Goal: Transaction & Acquisition: Purchase product/service

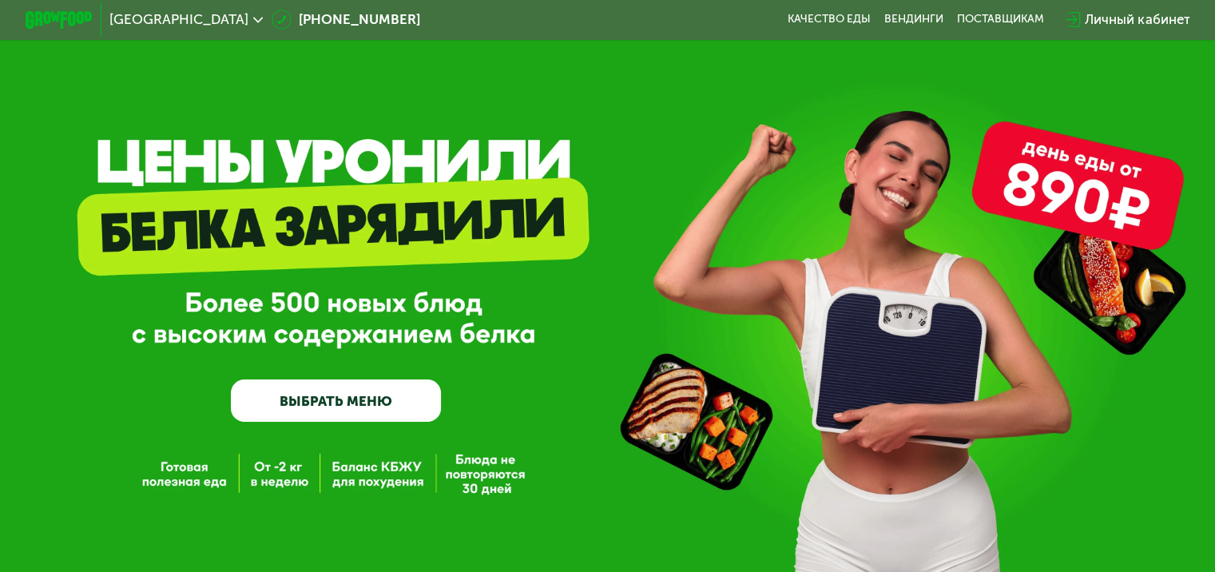
click at [335, 401] on link "ВЫБРАТЬ МЕНЮ" at bounding box center [336, 400] width 210 height 42
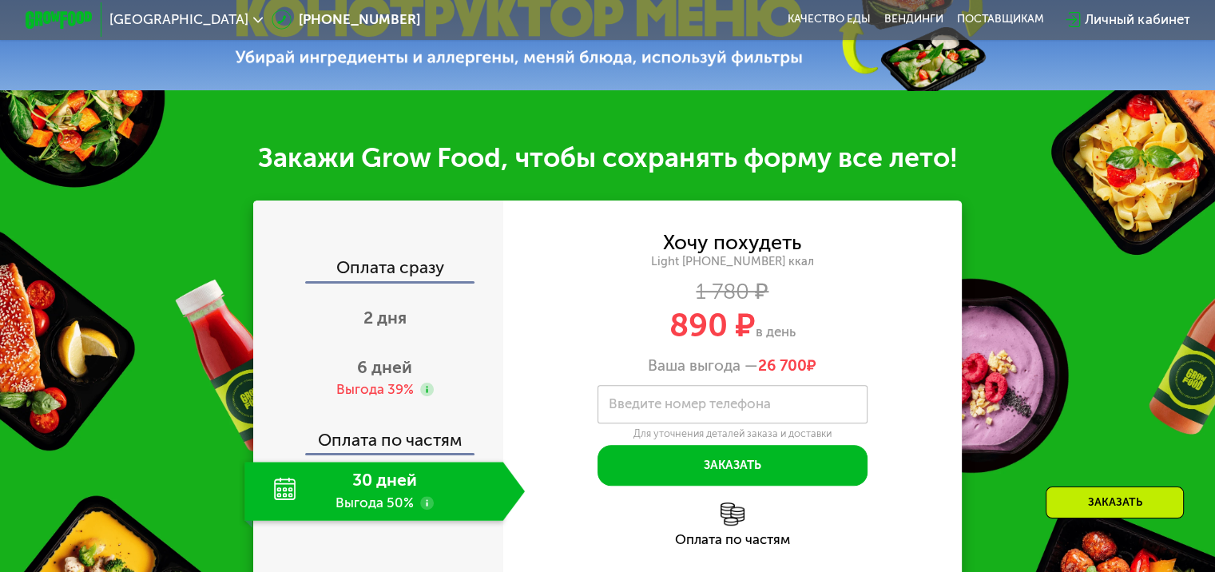
scroll to position [639, 0]
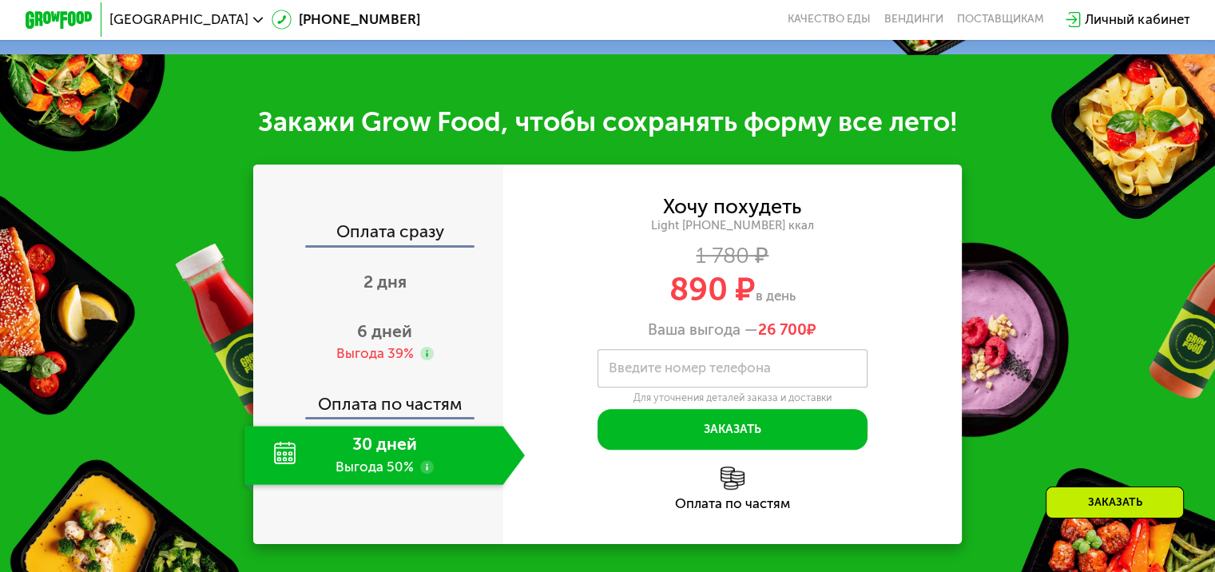
click at [591, 201] on div "Хочу похудеть Light [PHONE_NUMBER] ккал 1 780 ₽ 890 ₽ в день Ваша выгода — 26 7…" at bounding box center [732, 354] width 459 height 379
click at [428, 280] on div "2 дня" at bounding box center [384, 282] width 280 height 59
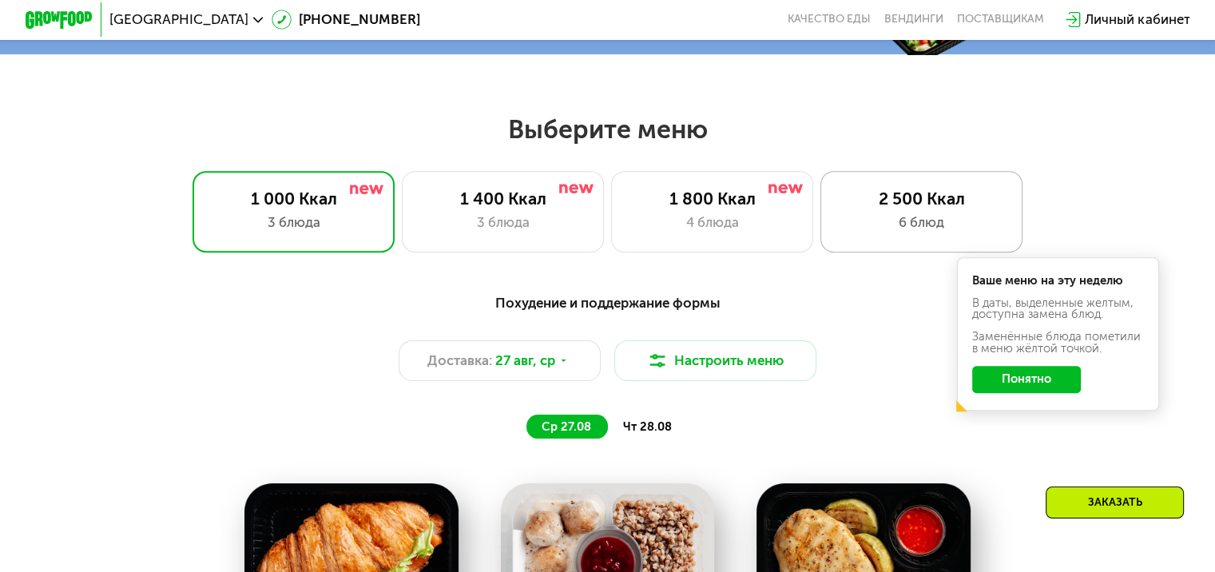
click at [879, 191] on div "2 500 Ккал 6 блюд" at bounding box center [921, 211] width 203 height 81
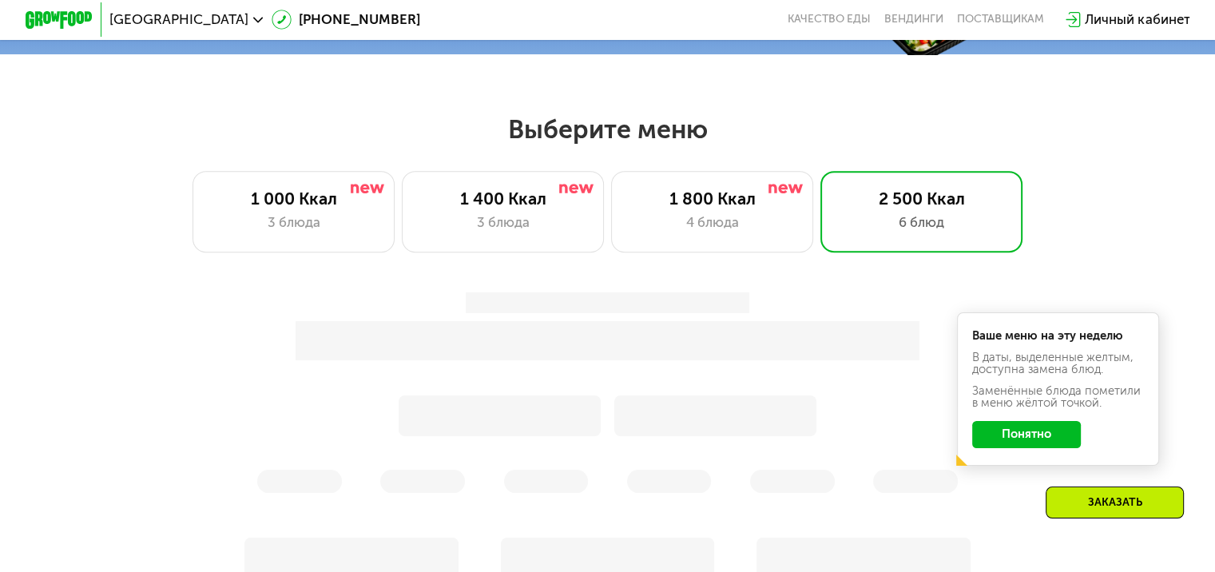
click at [1022, 438] on button "Понятно" at bounding box center [1026, 434] width 109 height 27
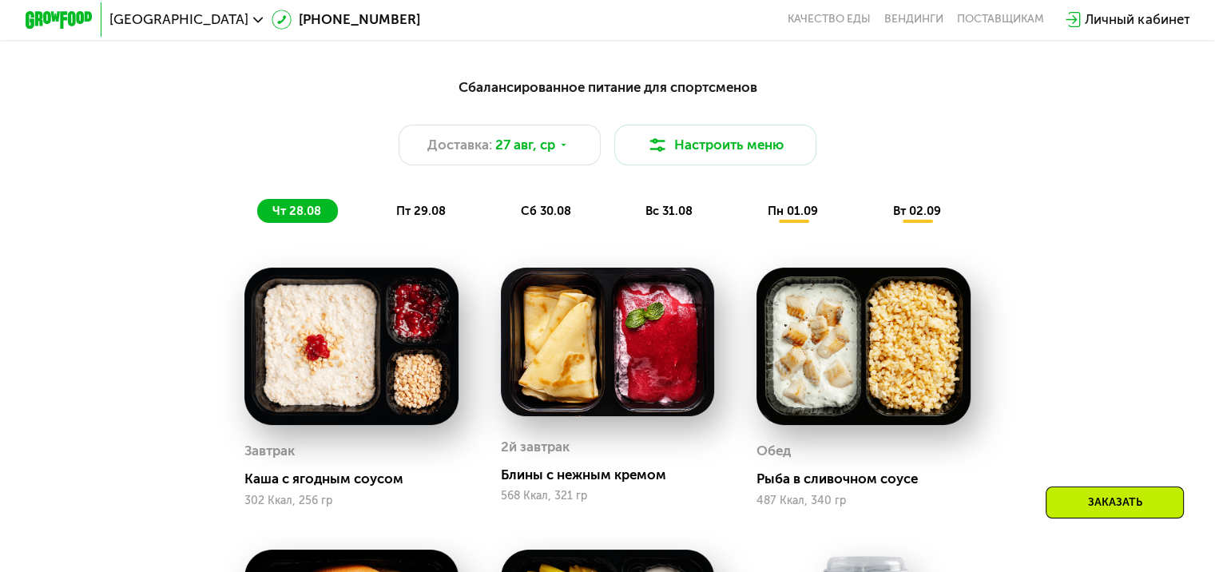
scroll to position [879, 0]
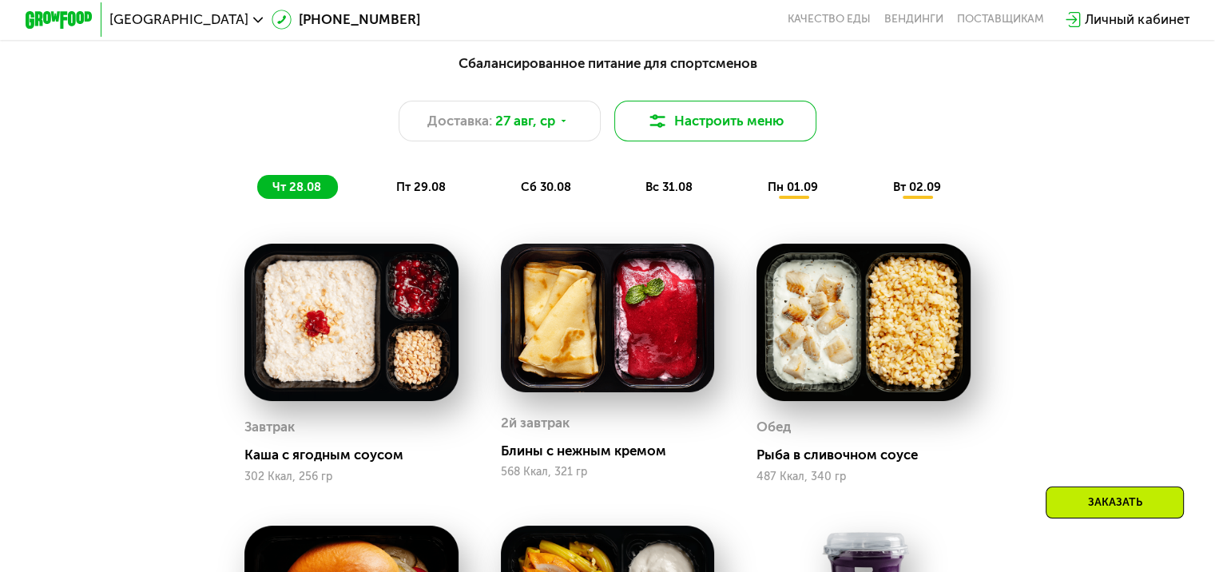
click at [720, 141] on button "Настроить меню" at bounding box center [715, 121] width 203 height 41
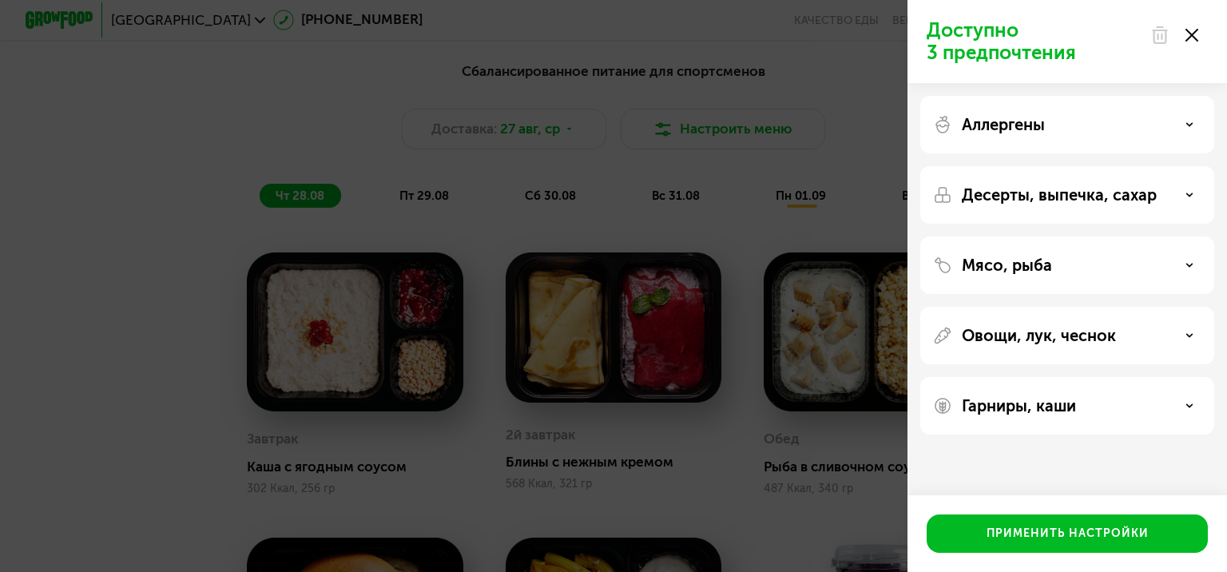
click at [726, 146] on div "Доступно 3 предпочтения Аллергены Десерты, выпечка, сахар Мясо, рыба Овощи, лук…" at bounding box center [613, 286] width 1227 height 572
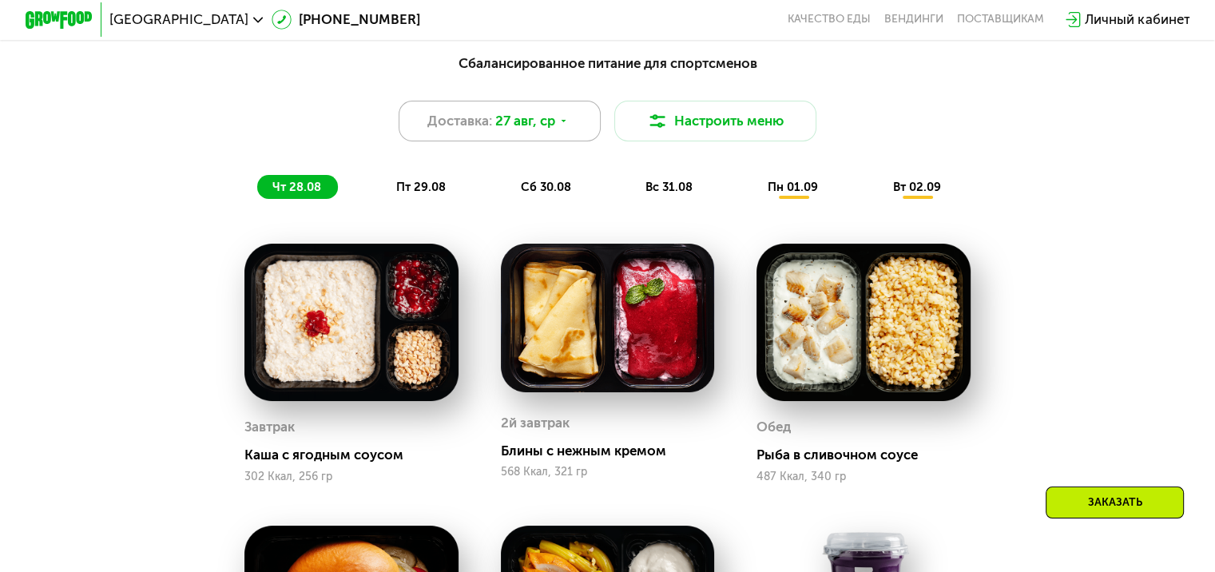
click at [561, 117] on div "Доставка: [DATE]" at bounding box center [500, 121] width 203 height 41
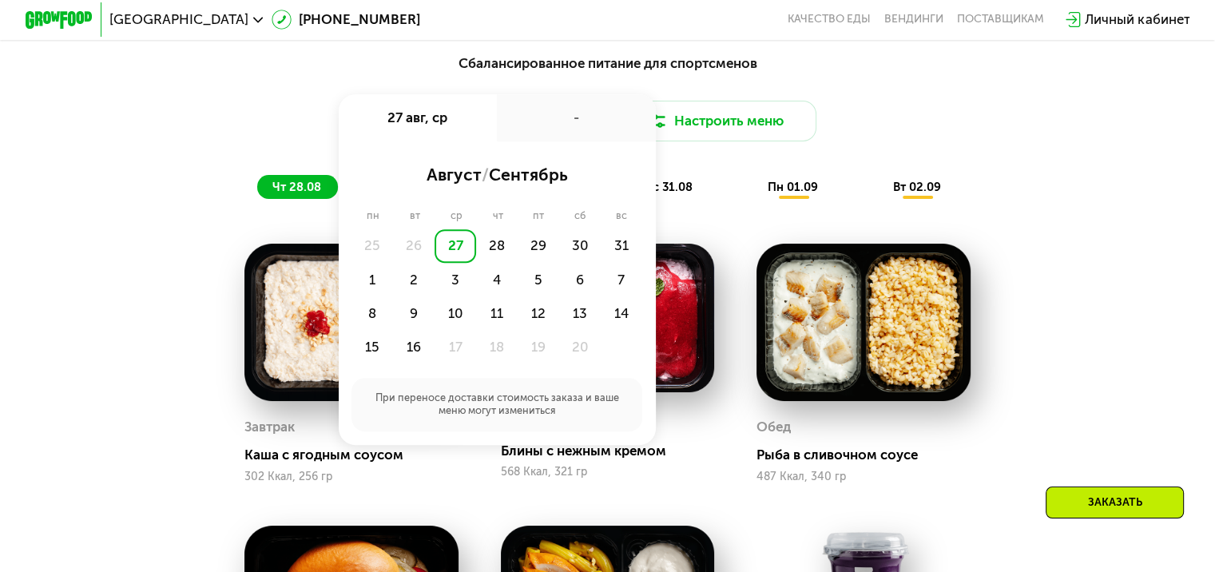
click at [843, 165] on div "Сбалансированное питание для спортсменов Доставка: [DATE] авг, ср - август / се…" at bounding box center [607, 126] width 999 height 146
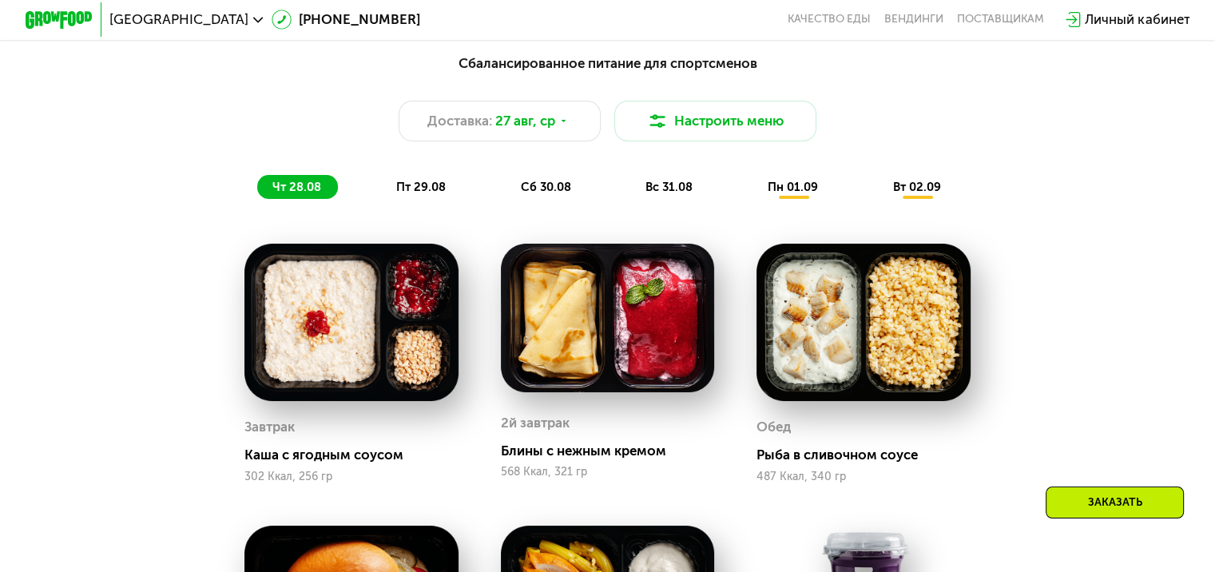
scroll to position [559, 0]
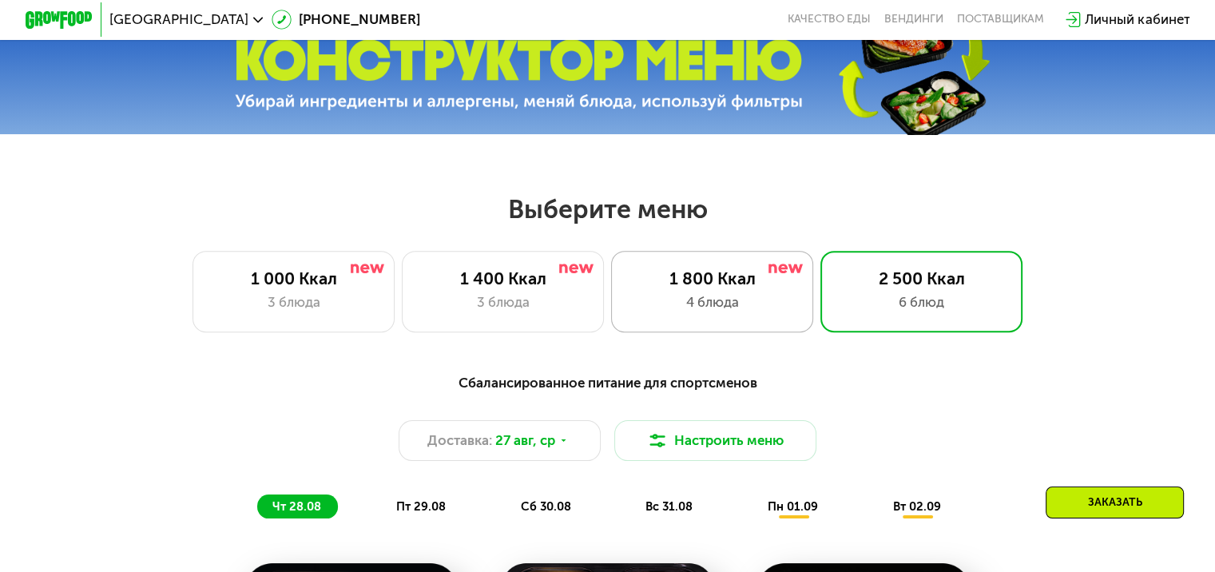
click at [689, 286] on div "1 800 Ккал" at bounding box center [712, 278] width 167 height 20
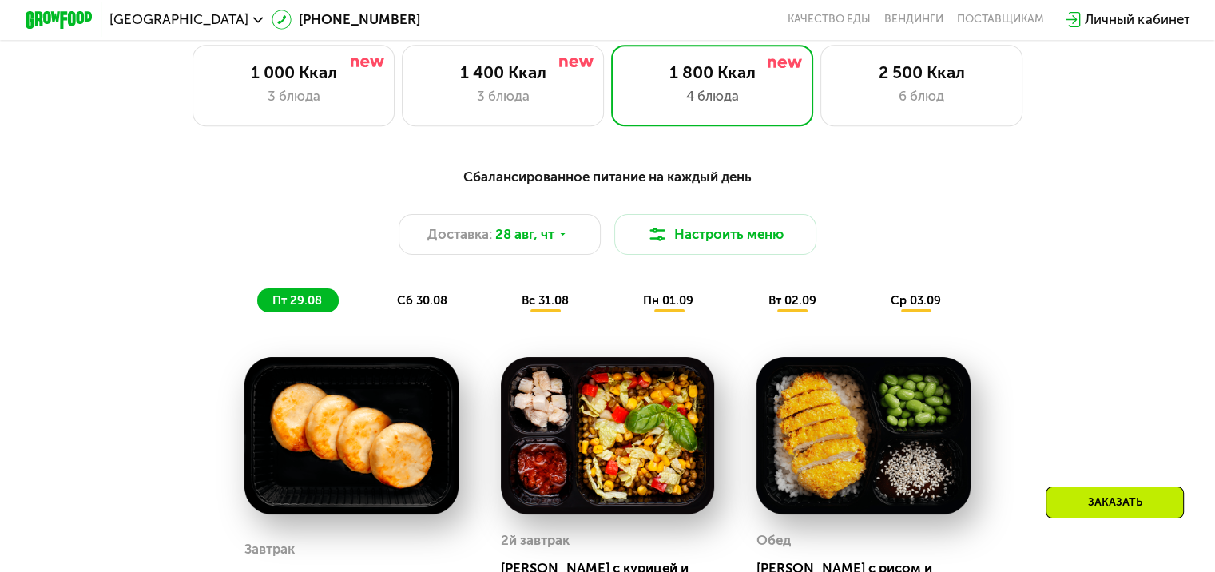
scroll to position [719, 0]
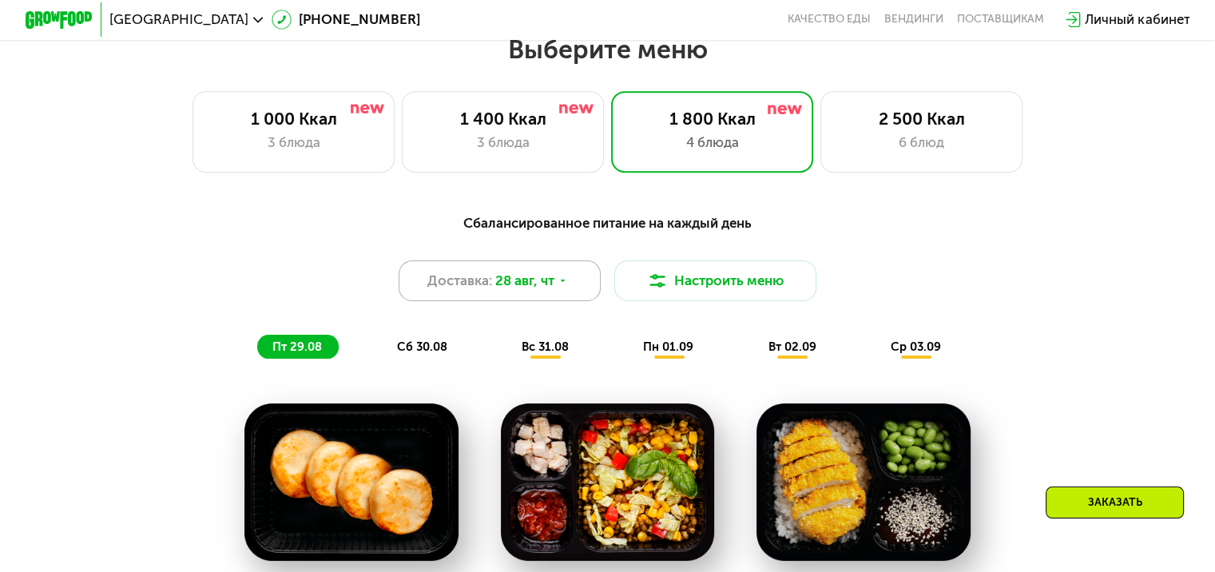
click at [574, 289] on div "Доставка: [DATE]" at bounding box center [500, 280] width 203 height 41
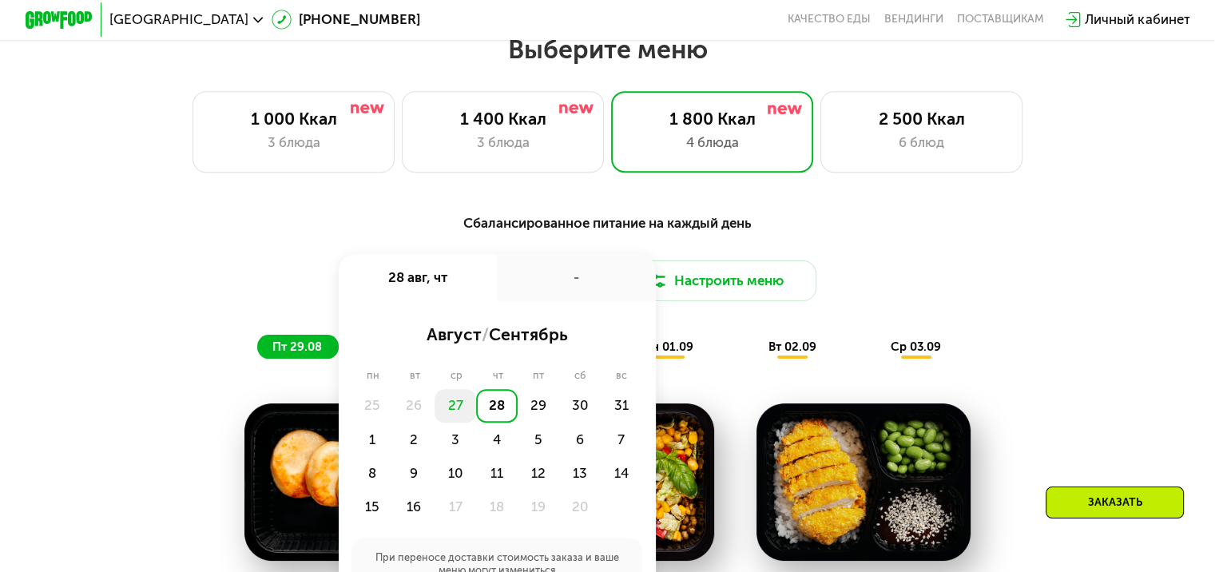
click at [458, 413] on div "27" at bounding box center [455, 406] width 42 height 34
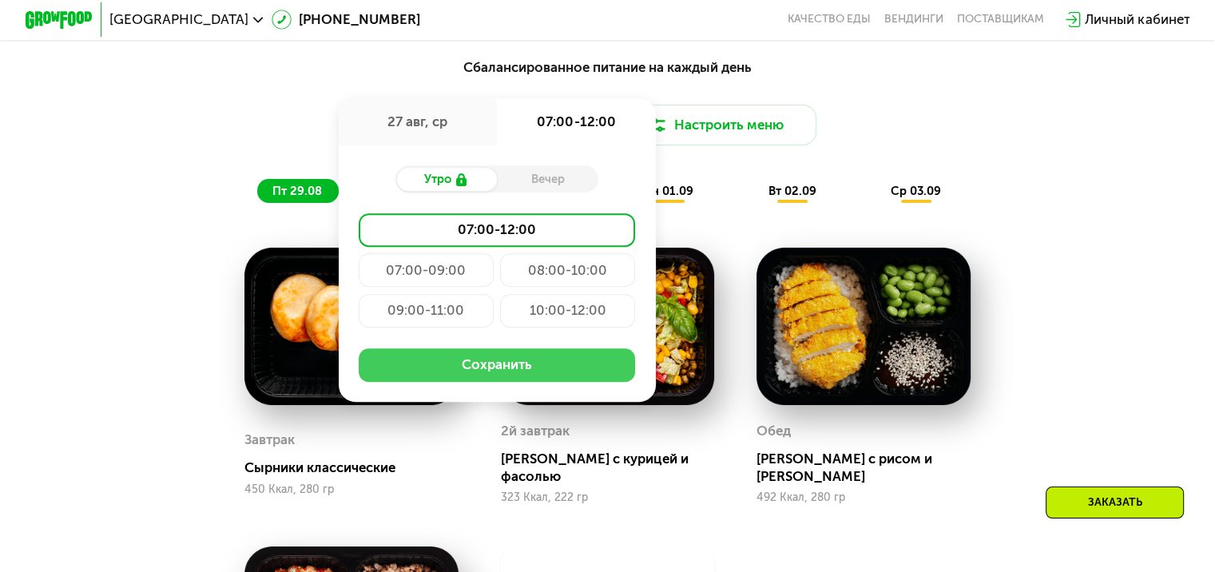
scroll to position [879, 0]
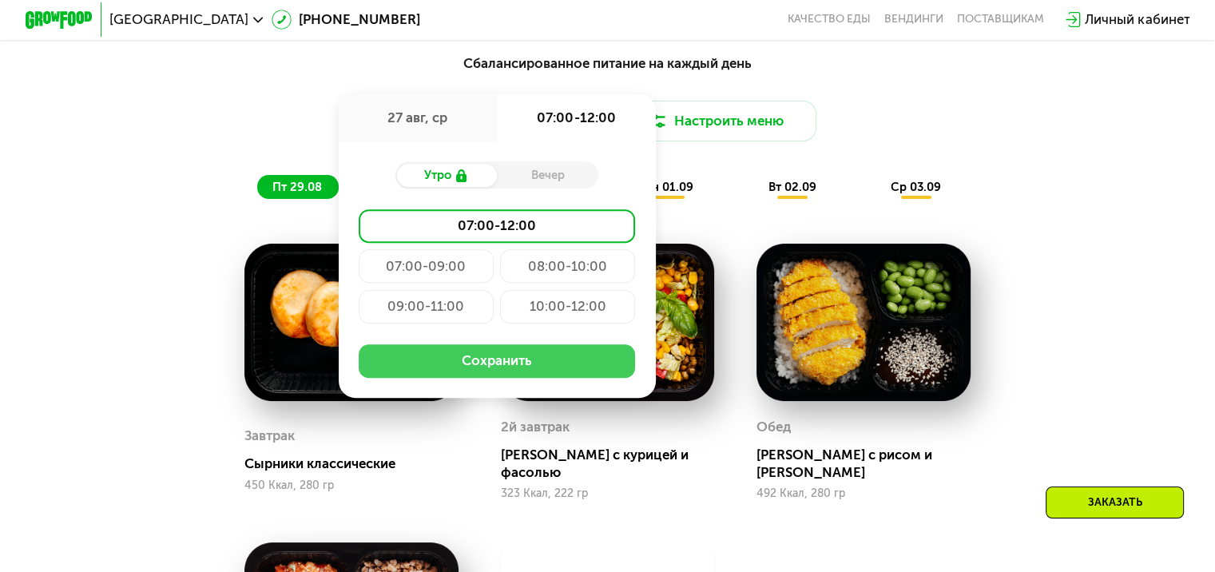
click at [512, 378] on button "Сохранить" at bounding box center [497, 361] width 276 height 34
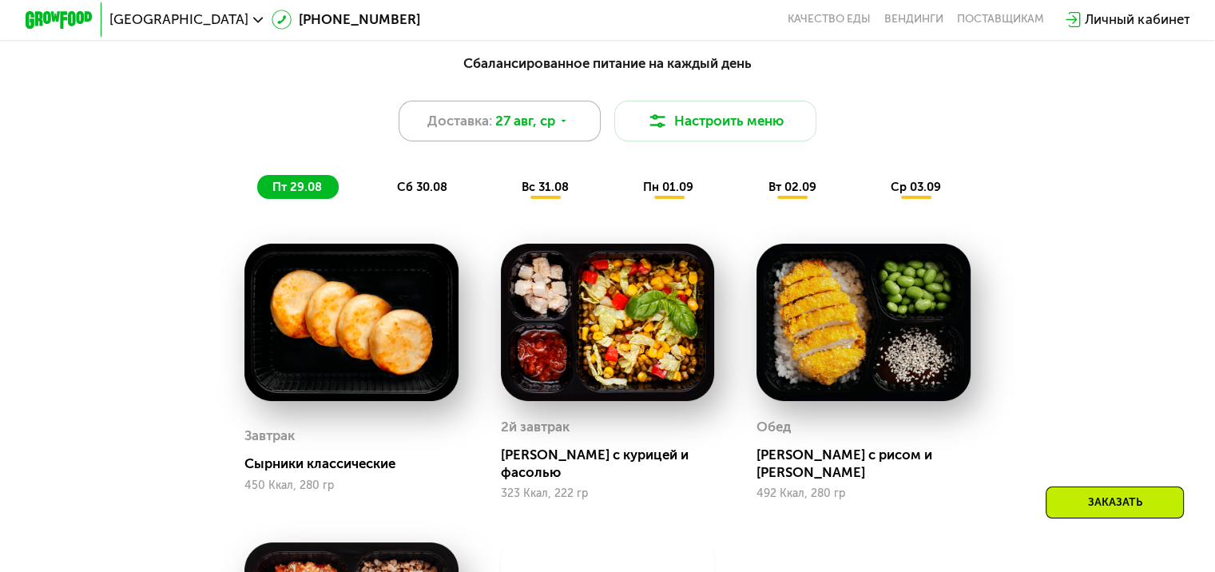
click at [597, 137] on div "Доставка: [DATE] Настроить меню" at bounding box center [607, 121] width 999 height 41
click at [573, 133] on div "Доставка: [DATE]" at bounding box center [500, 121] width 203 height 41
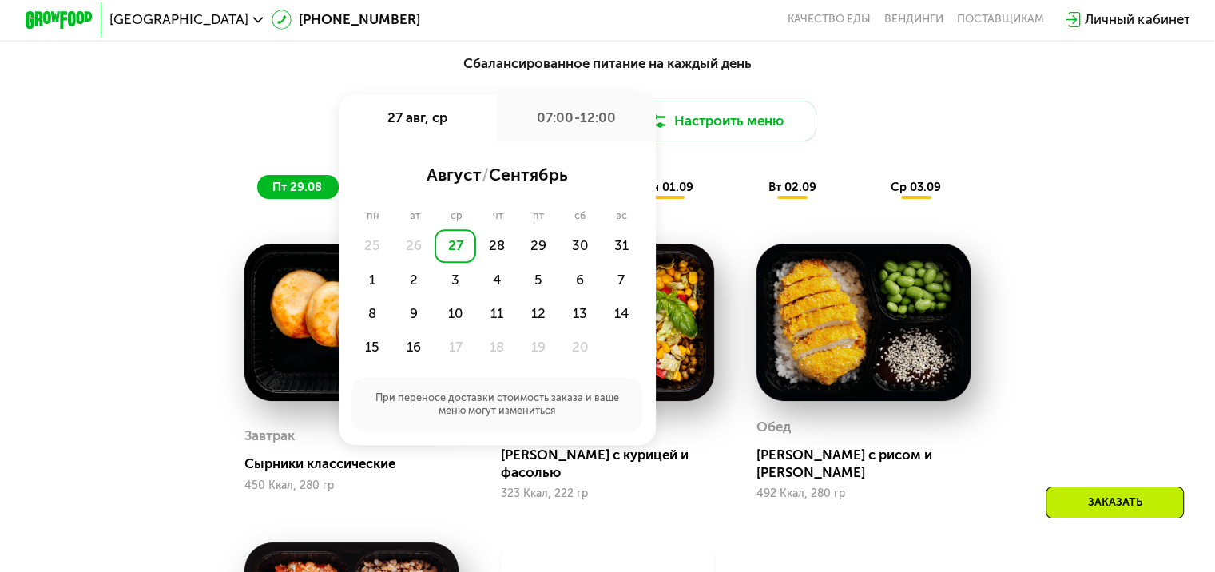
click at [455, 256] on div "27" at bounding box center [455, 246] width 42 height 34
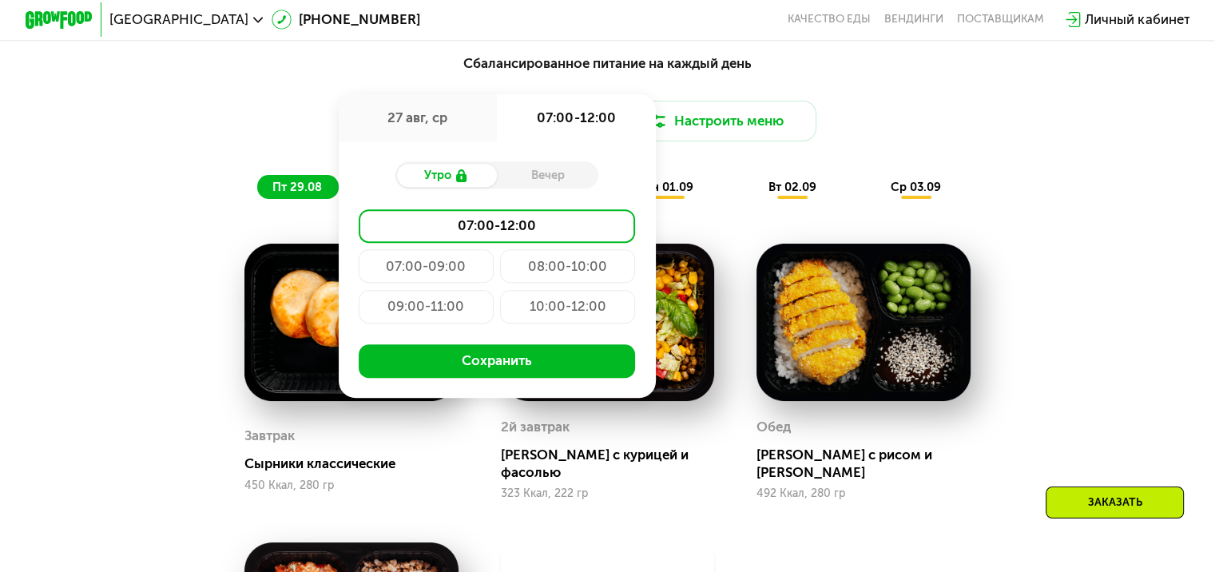
click at [500, 275] on div "07:00-09:00" at bounding box center [567, 266] width 135 height 34
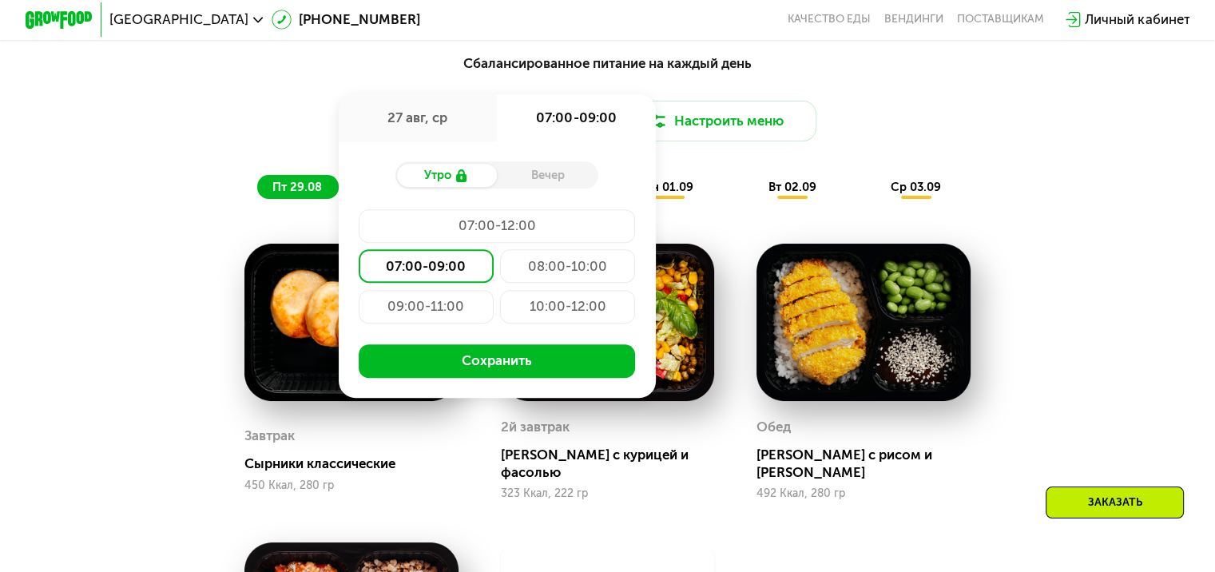
click at [494, 249] on div "07:00-12:00" at bounding box center [426, 266] width 135 height 34
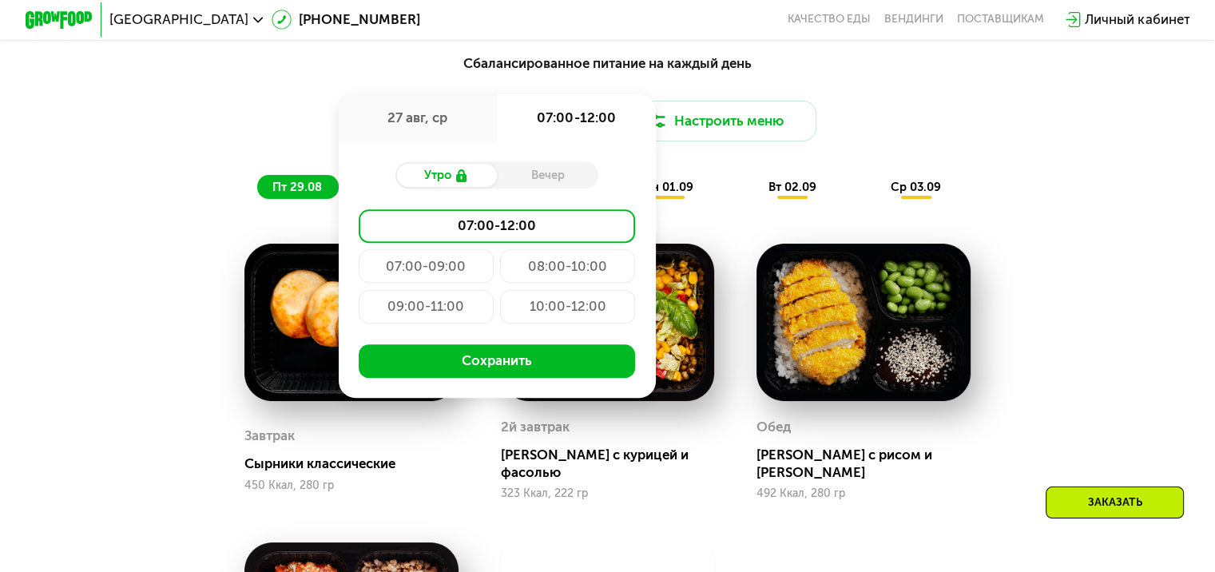
click at [500, 268] on div "07:00-09:00" at bounding box center [567, 266] width 135 height 34
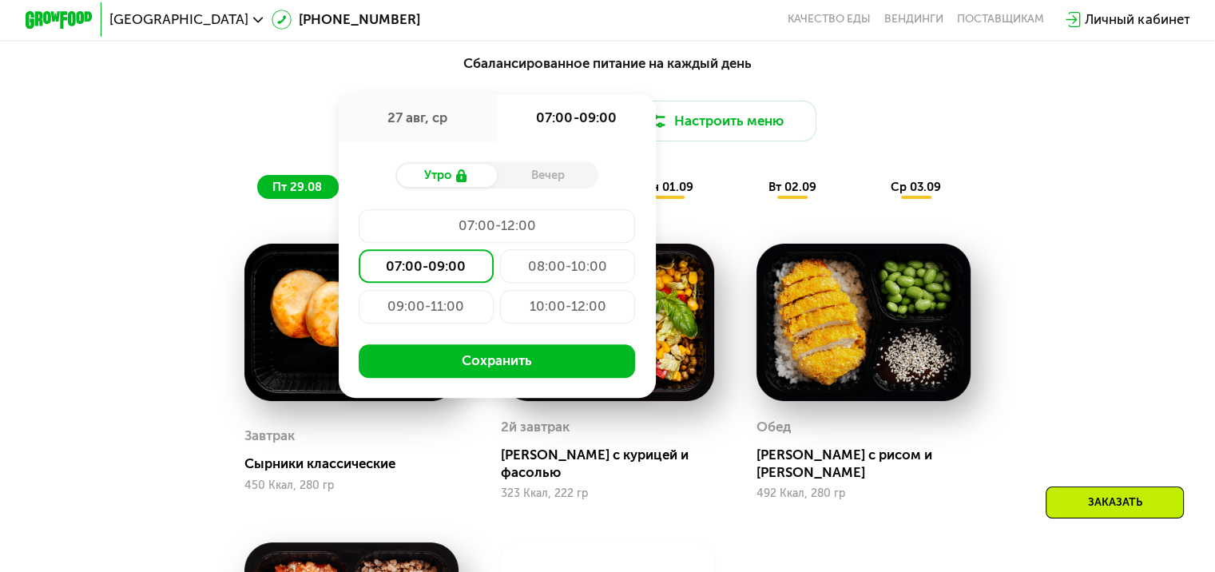
click at [494, 249] on div "07:00-12:00" at bounding box center [426, 266] width 135 height 34
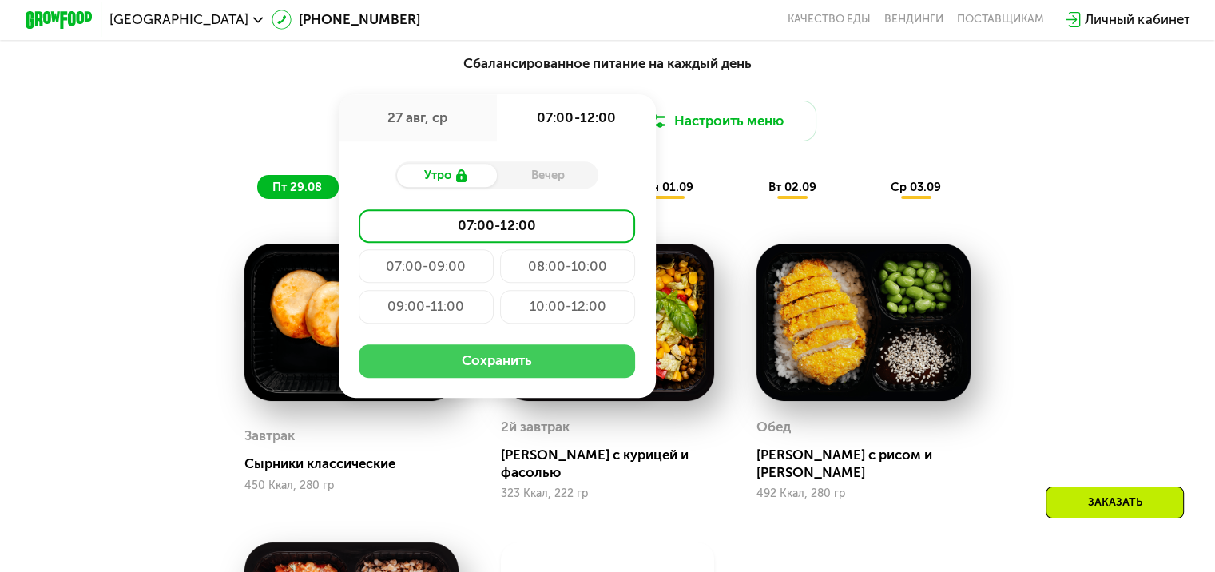
click at [518, 378] on button "Сохранить" at bounding box center [497, 361] width 276 height 34
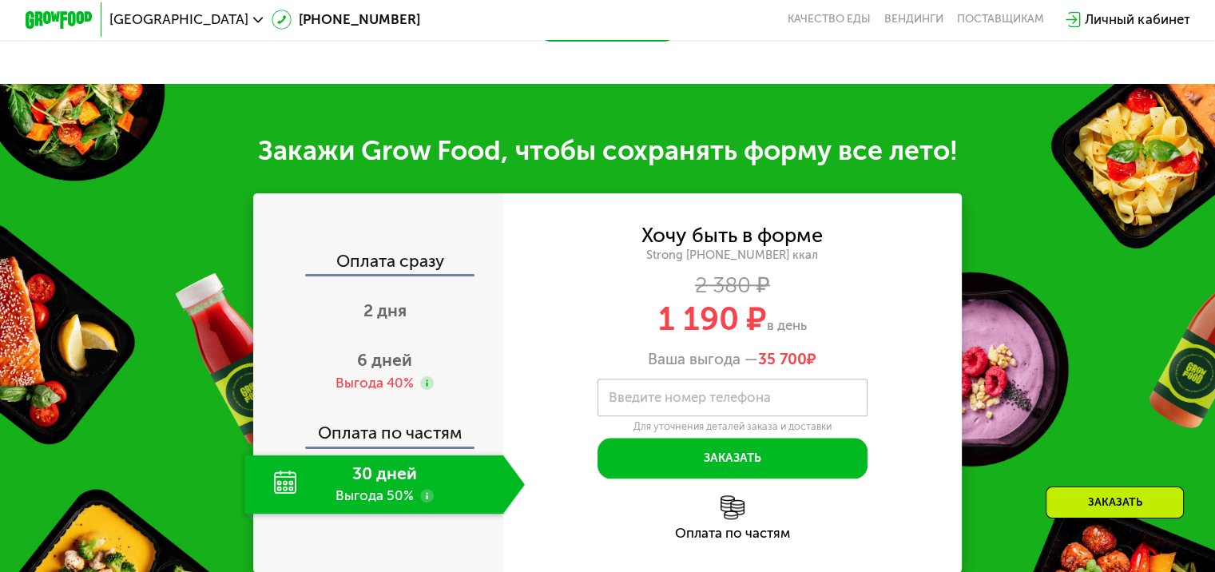
scroll to position [1757, 0]
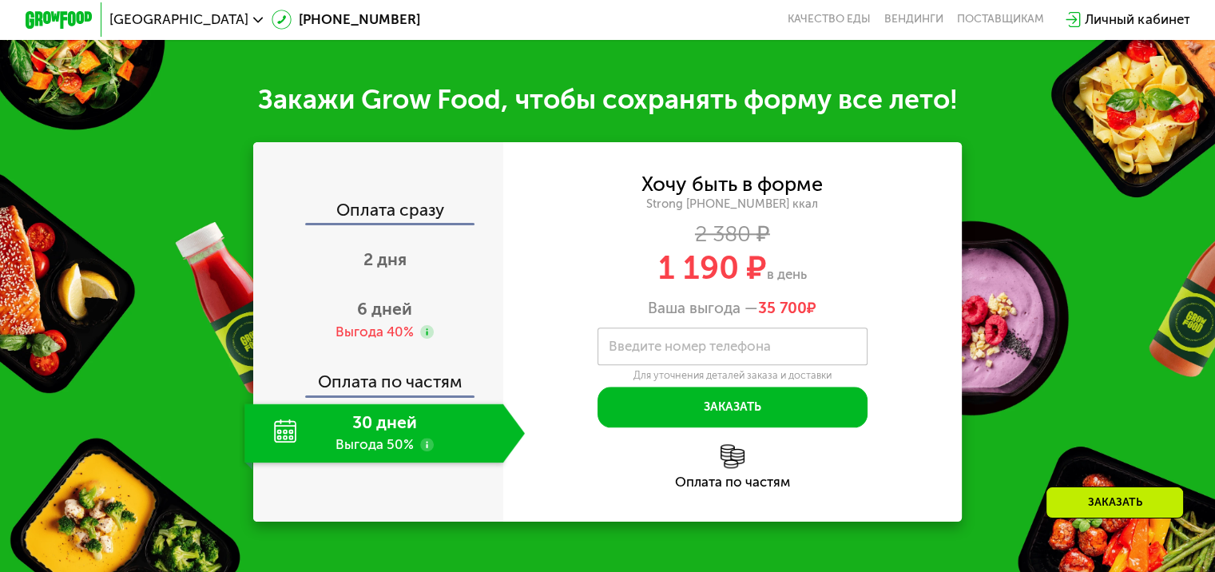
click at [728, 444] on img at bounding box center [732, 456] width 24 height 24
click at [375, 291] on div "6 дней Выгода 40%" at bounding box center [384, 320] width 280 height 59
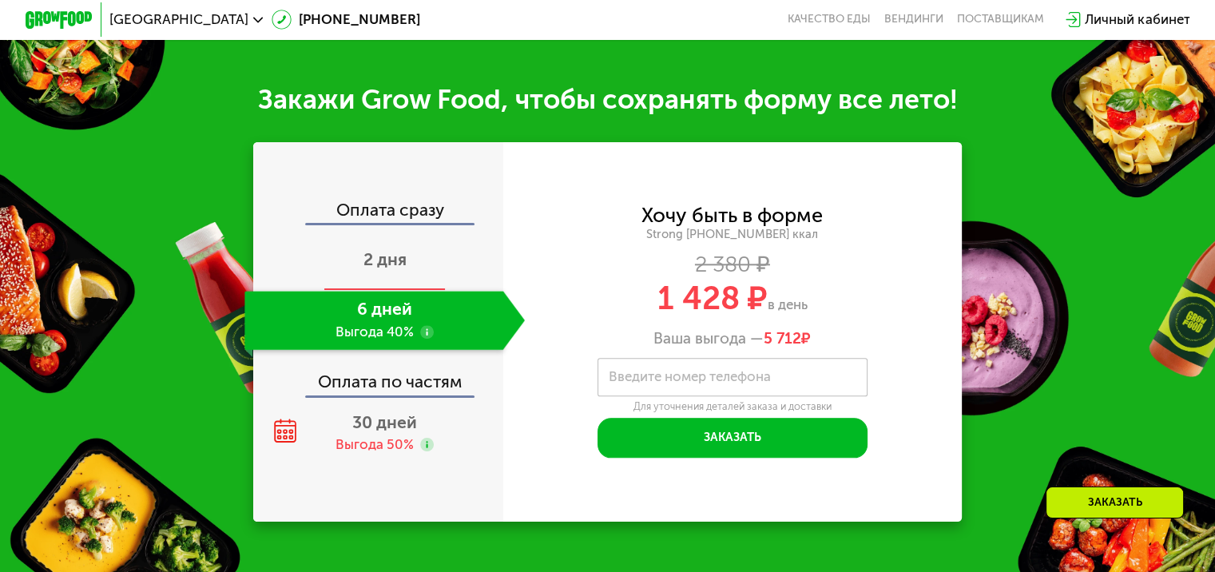
click at [385, 249] on span "2 дня" at bounding box center [384, 259] width 43 height 20
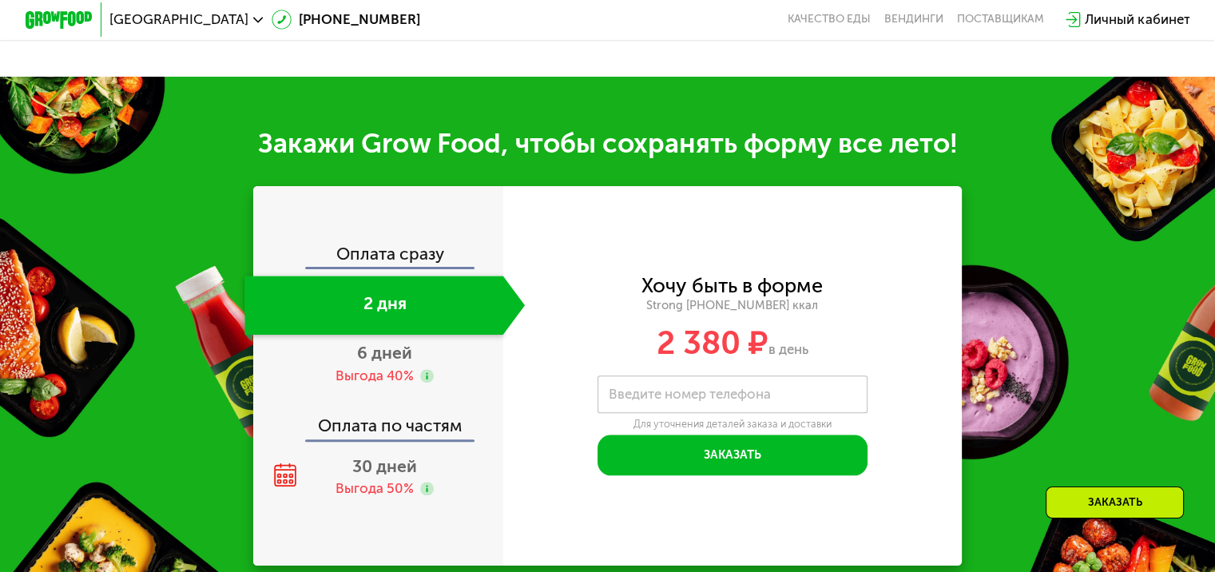
click at [394, 227] on div "Оплата сразу 2 дня 6 дней Выгода 40% Оплата по частям 30 дней Выгода 50%" at bounding box center [378, 375] width 250 height 379
click at [396, 267] on div "Оплата сразу" at bounding box center [379, 256] width 248 height 22
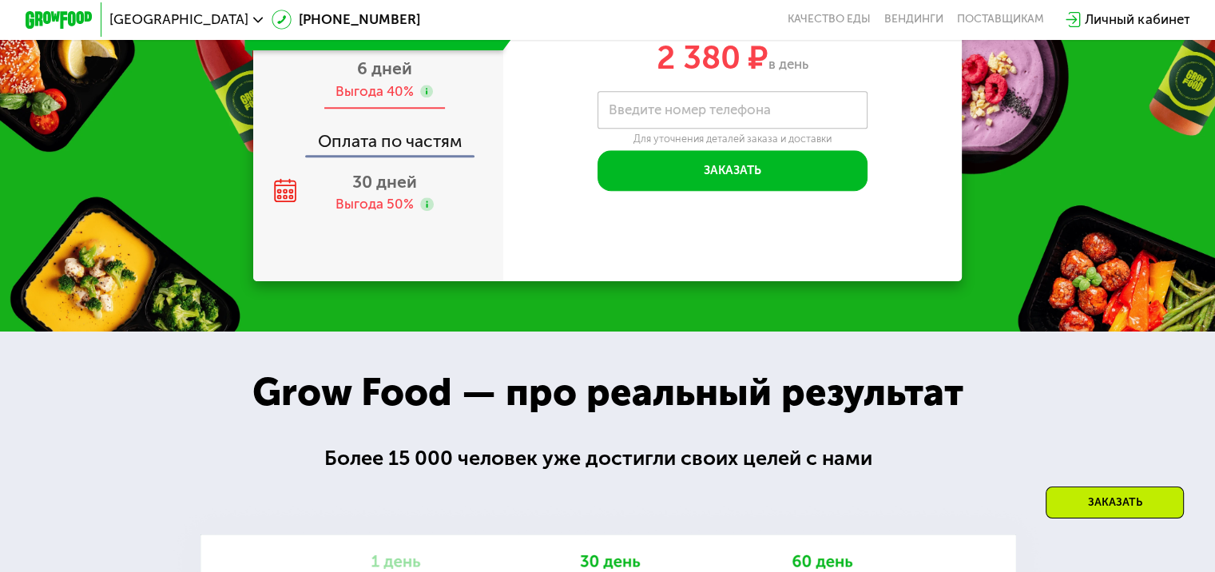
scroll to position [1836, 0]
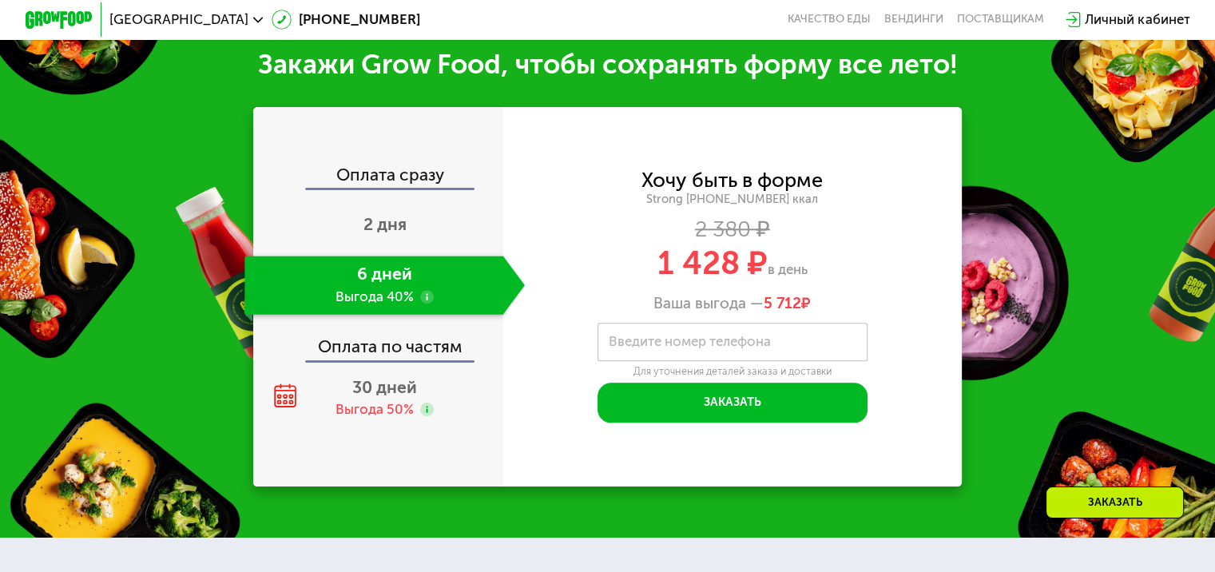
scroll to position [1917, 0]
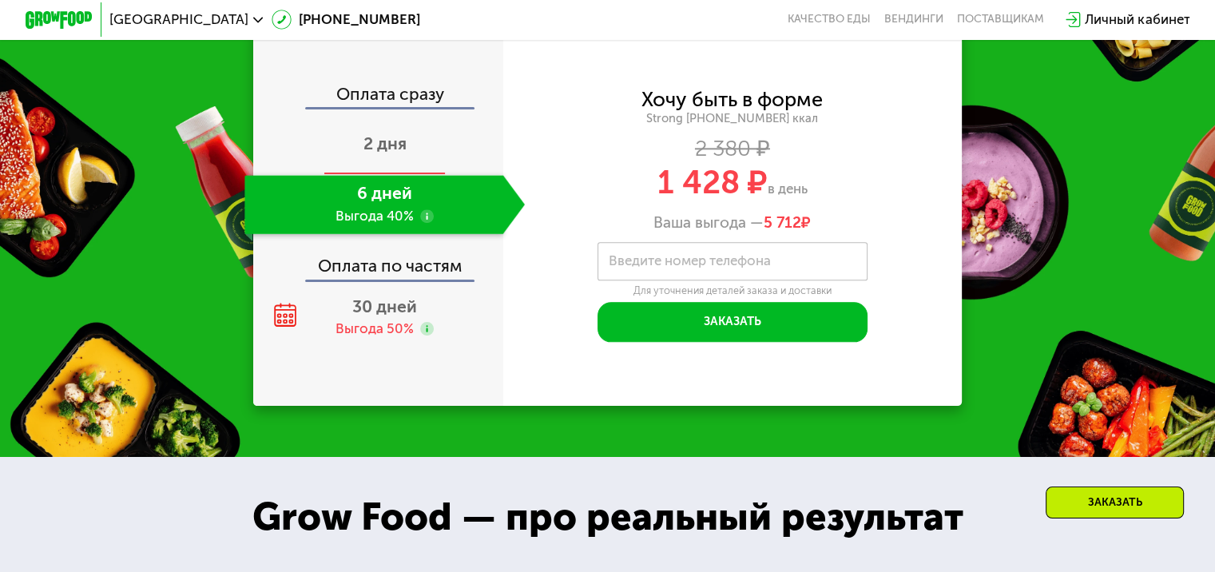
click at [387, 153] on span "2 дня" at bounding box center [384, 143] width 43 height 20
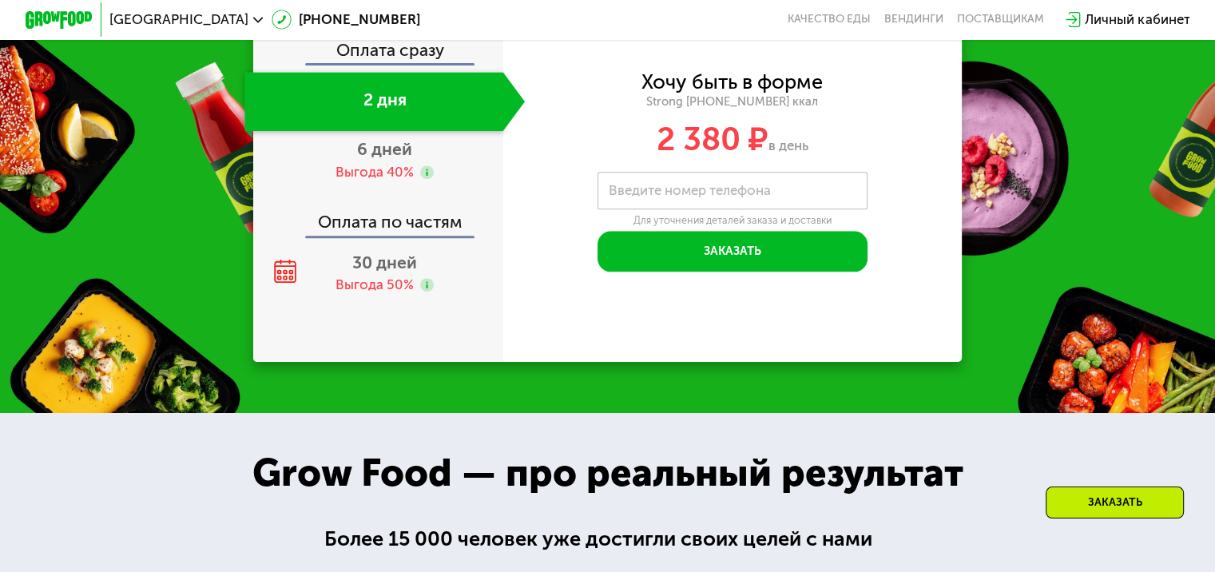
scroll to position [1836, 0]
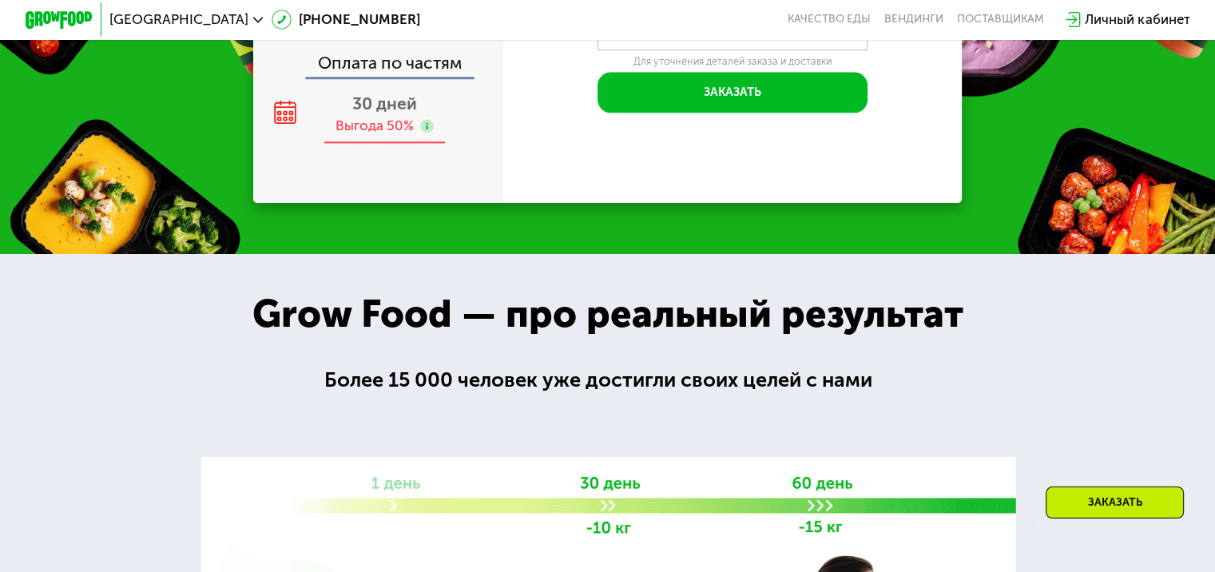
click at [374, 93] on span "30 дней" at bounding box center [384, 103] width 65 height 20
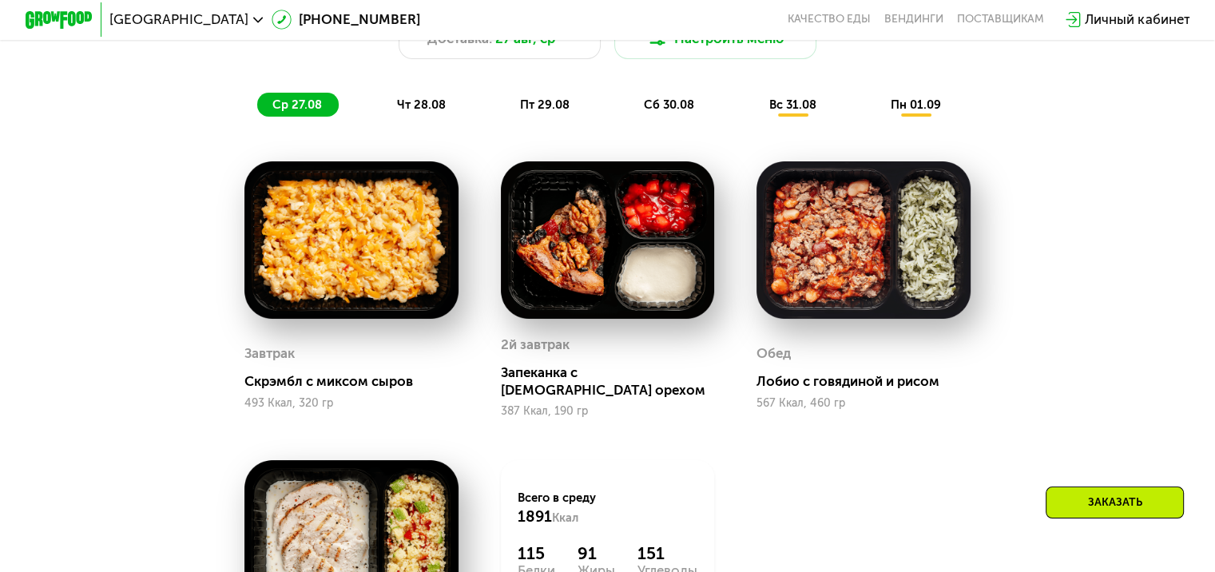
scroll to position [958, 0]
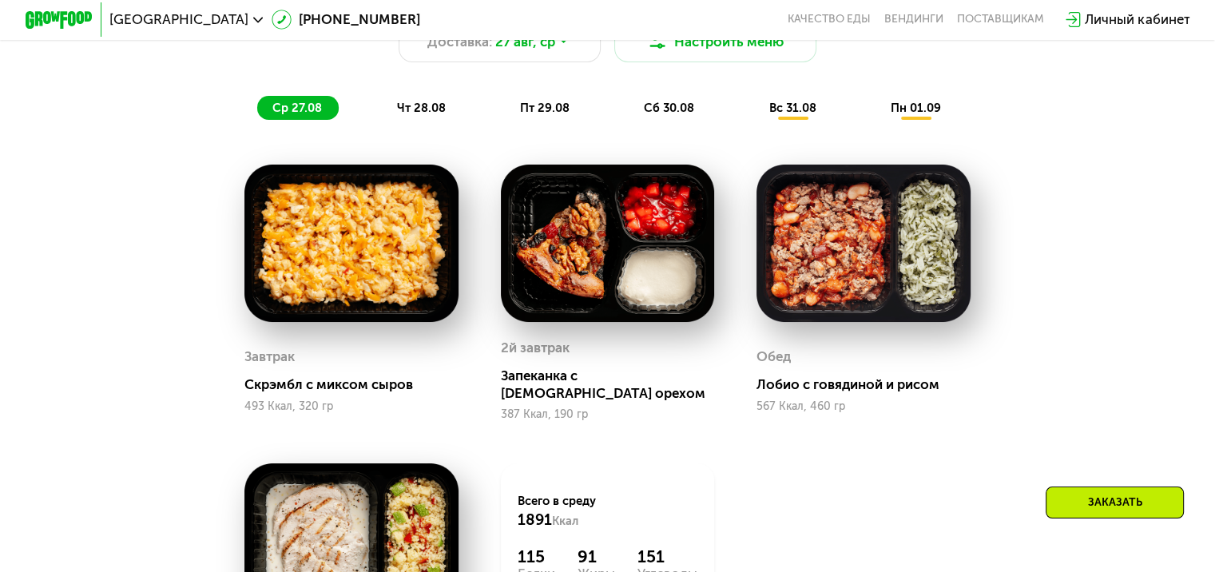
click at [411, 115] on span "чт 28.08" at bounding box center [420, 108] width 49 height 14
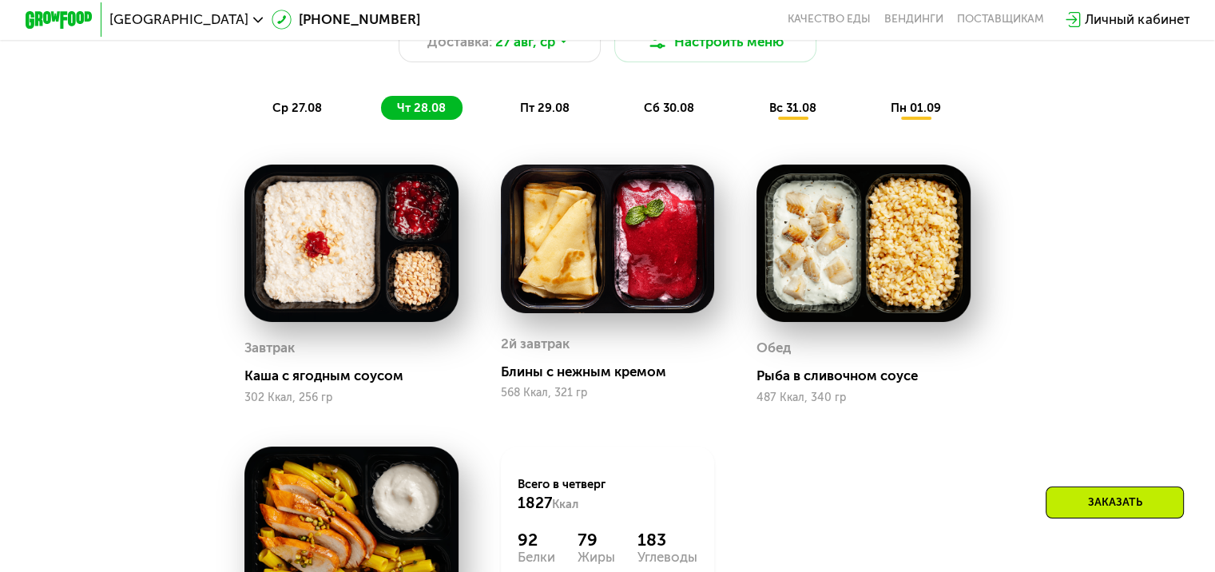
click at [314, 115] on span "ср 27.08" at bounding box center [297, 108] width 50 height 14
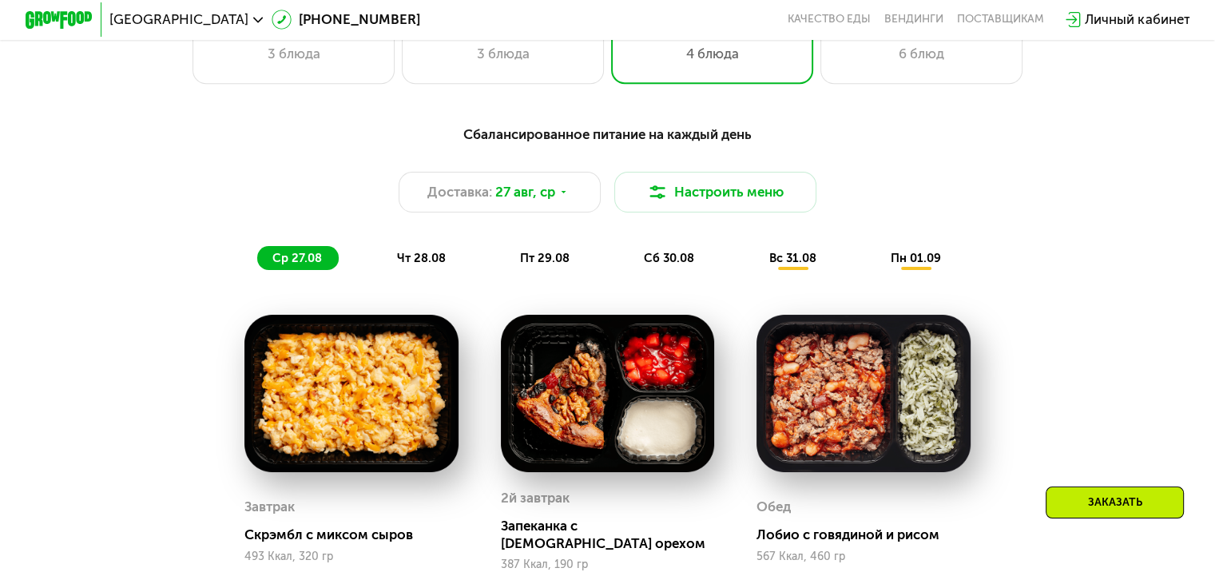
scroll to position [798, 0]
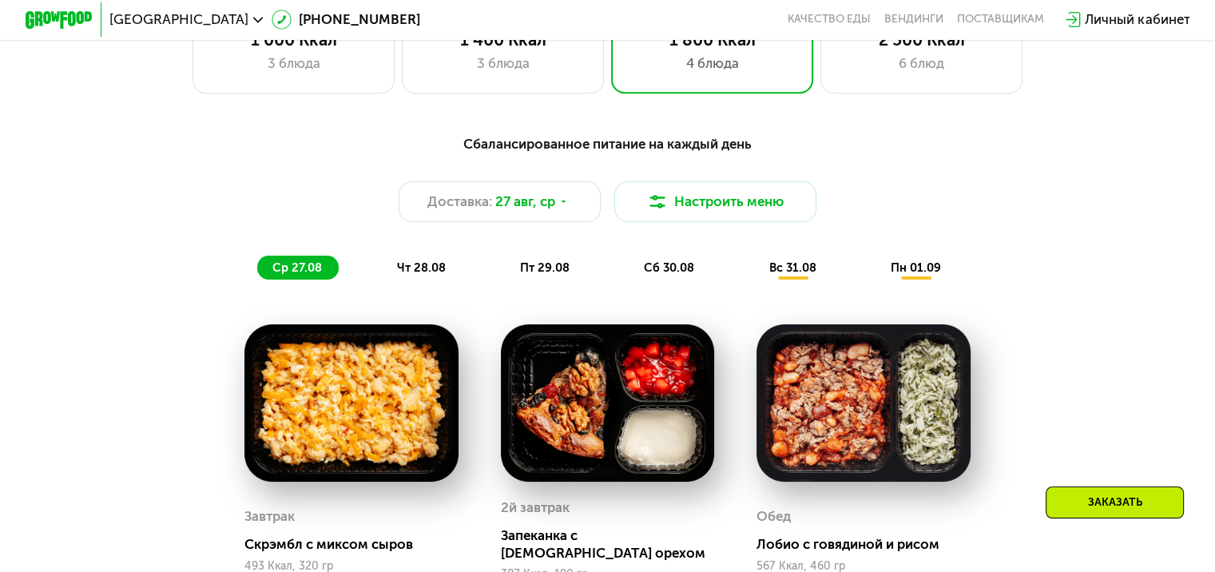
click at [415, 261] on div "Сбалансированное питание на каждый день Доставка: 27 авг, ср Настроить меню ср …" at bounding box center [607, 206] width 999 height 146
click at [419, 271] on span "чт 28.08" at bounding box center [420, 267] width 49 height 14
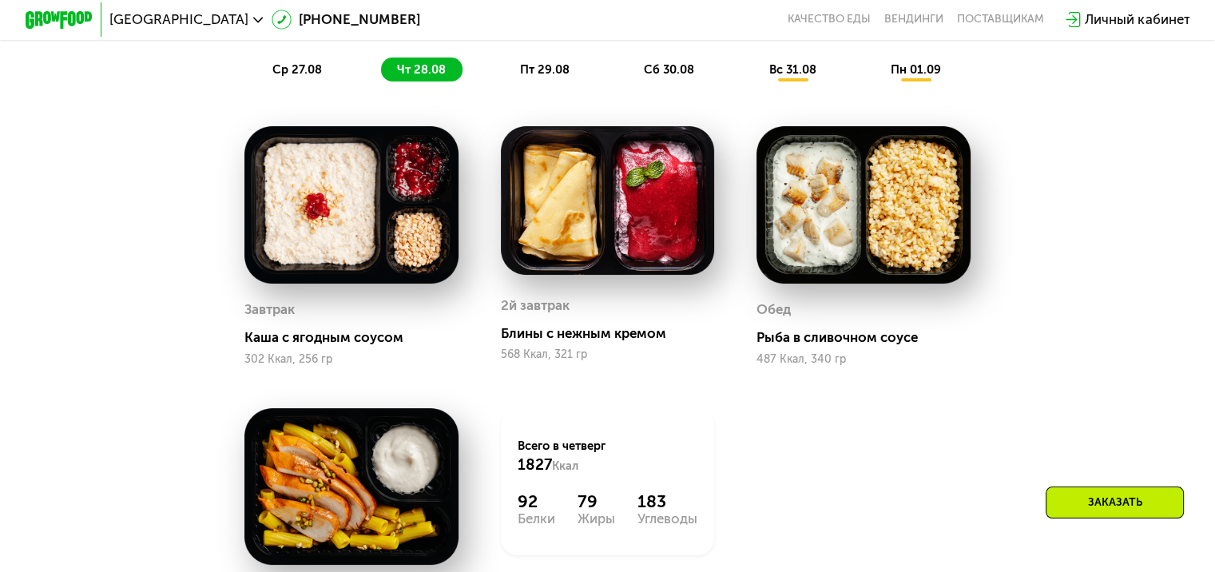
scroll to position [958, 0]
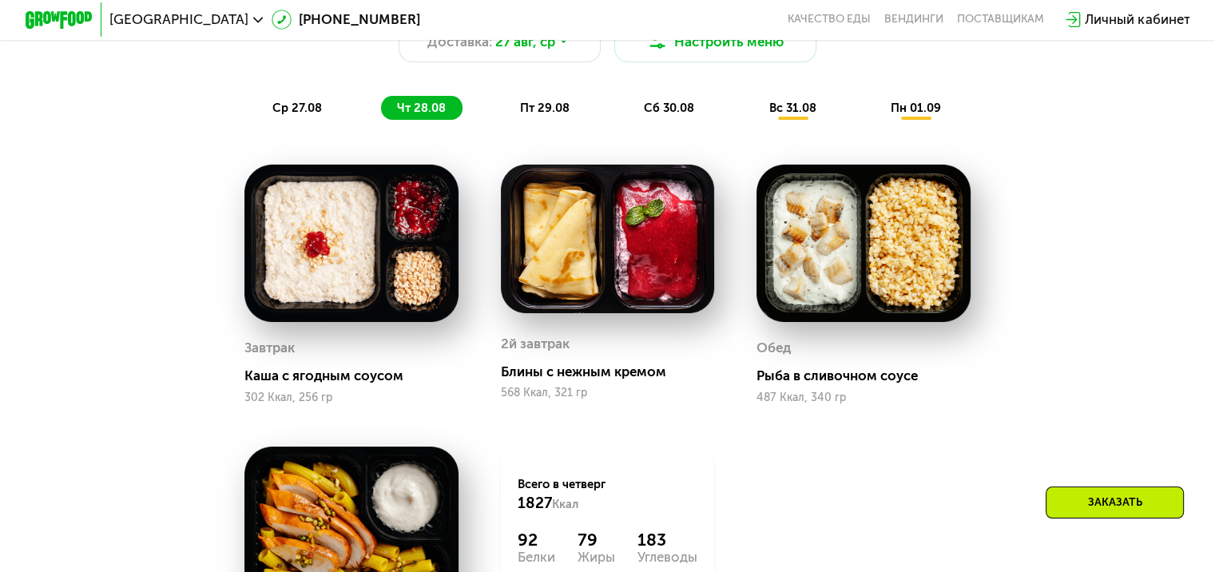
click at [550, 115] on span "пт 29.08" at bounding box center [545, 108] width 50 height 14
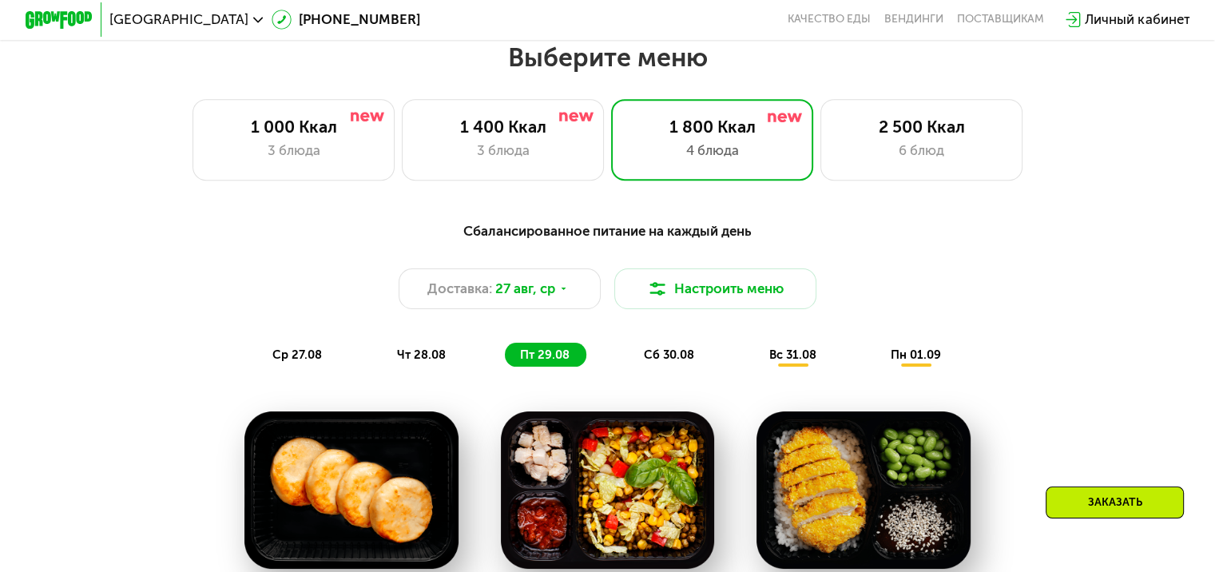
scroll to position [638, 0]
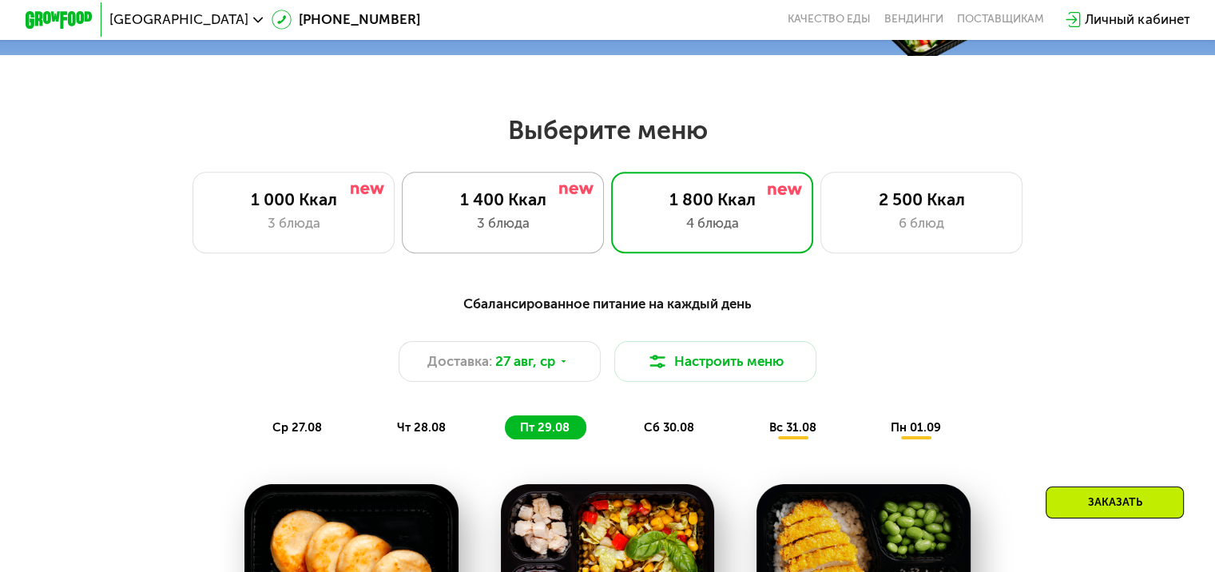
click at [542, 233] on div "3 блюда" at bounding box center [502, 223] width 167 height 20
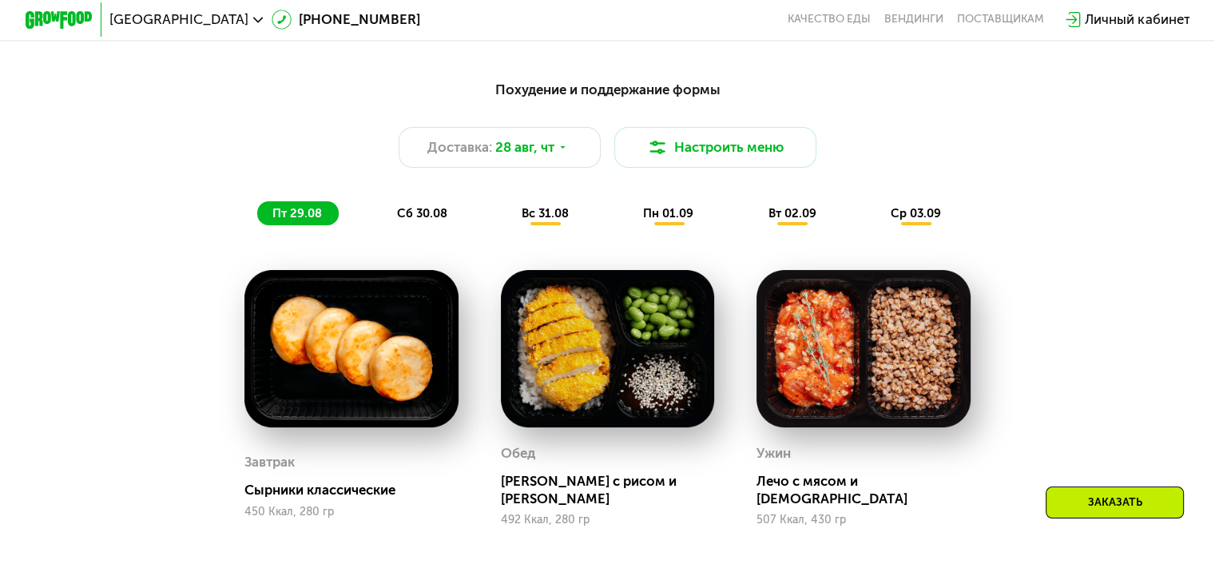
scroll to position [798, 0]
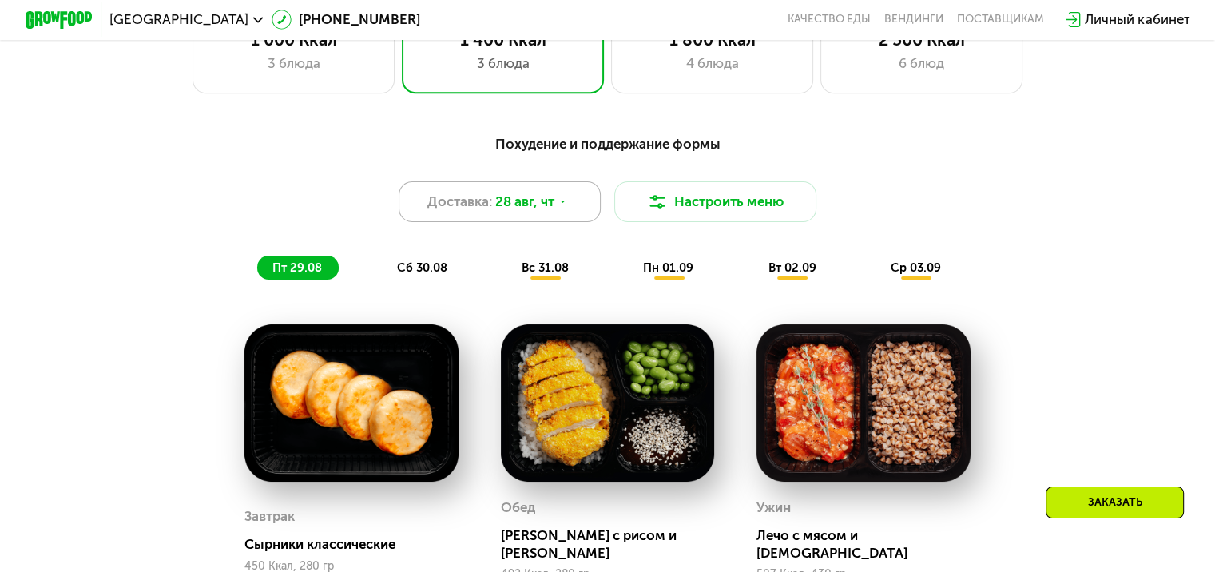
click at [535, 220] on div "Доставка: [DATE]" at bounding box center [500, 201] width 203 height 41
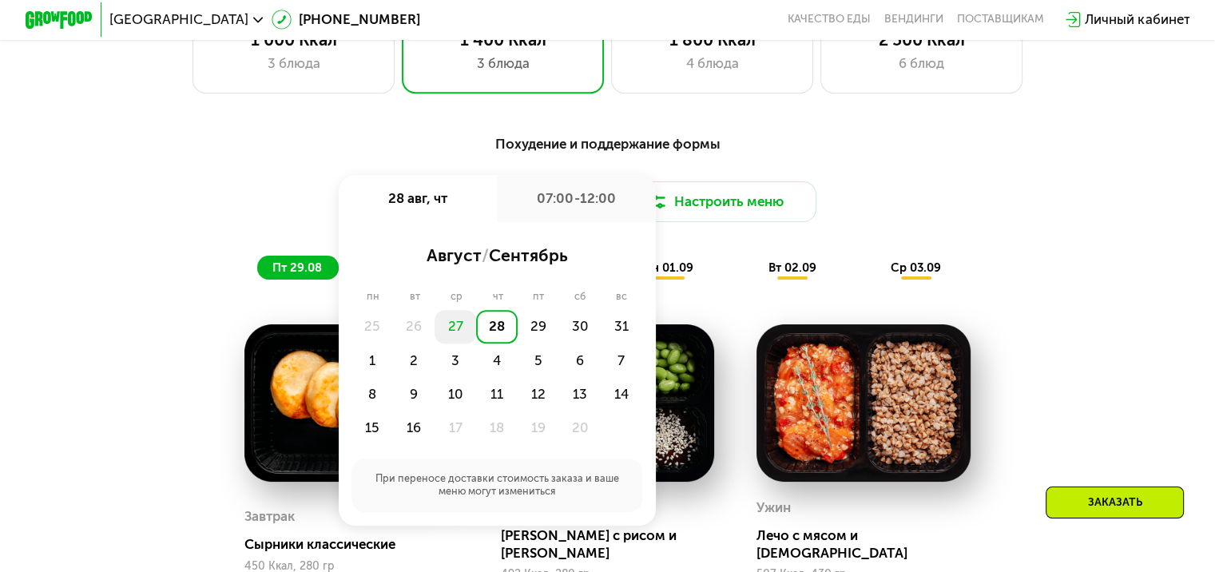
click at [453, 335] on div "27" at bounding box center [455, 327] width 42 height 34
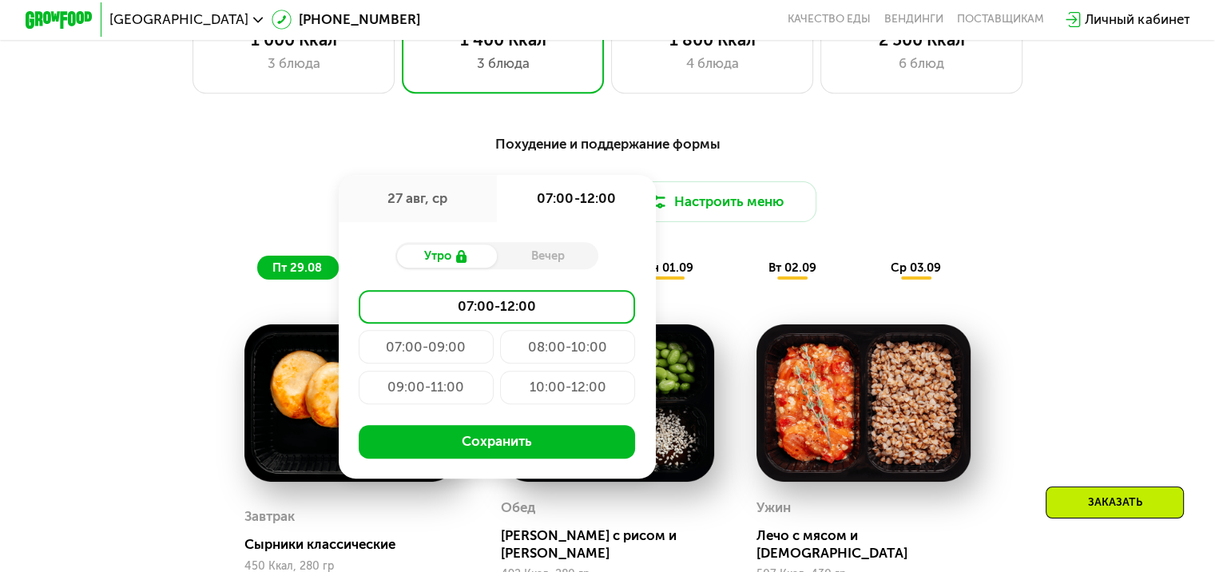
click at [462, 319] on div "07:00-12:00" at bounding box center [497, 307] width 276 height 34
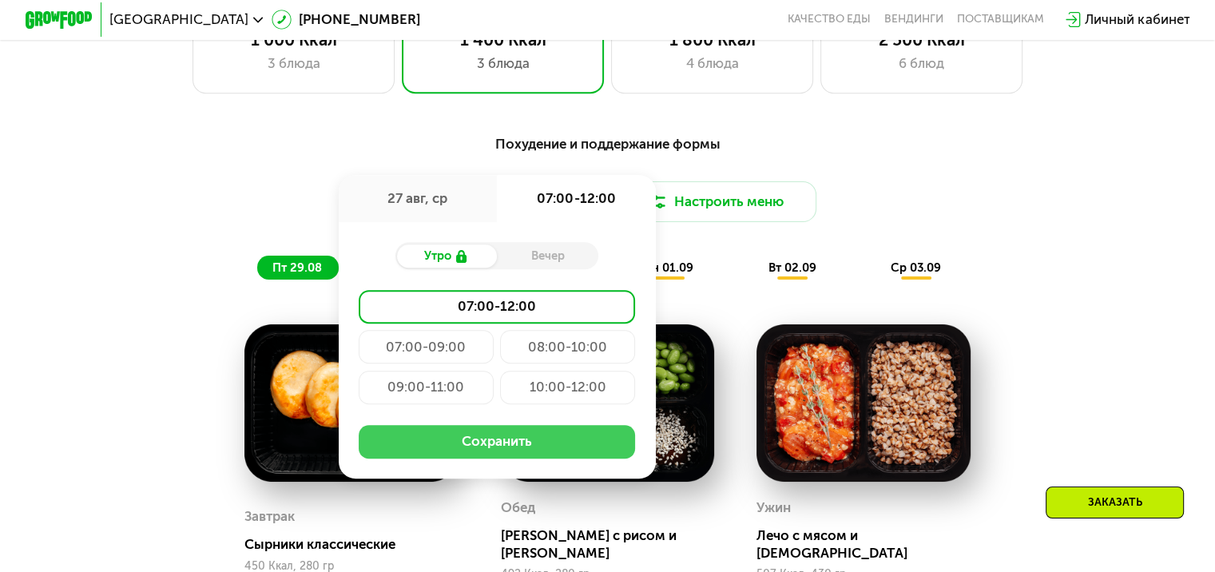
click at [484, 453] on button "Сохранить" at bounding box center [497, 442] width 276 height 34
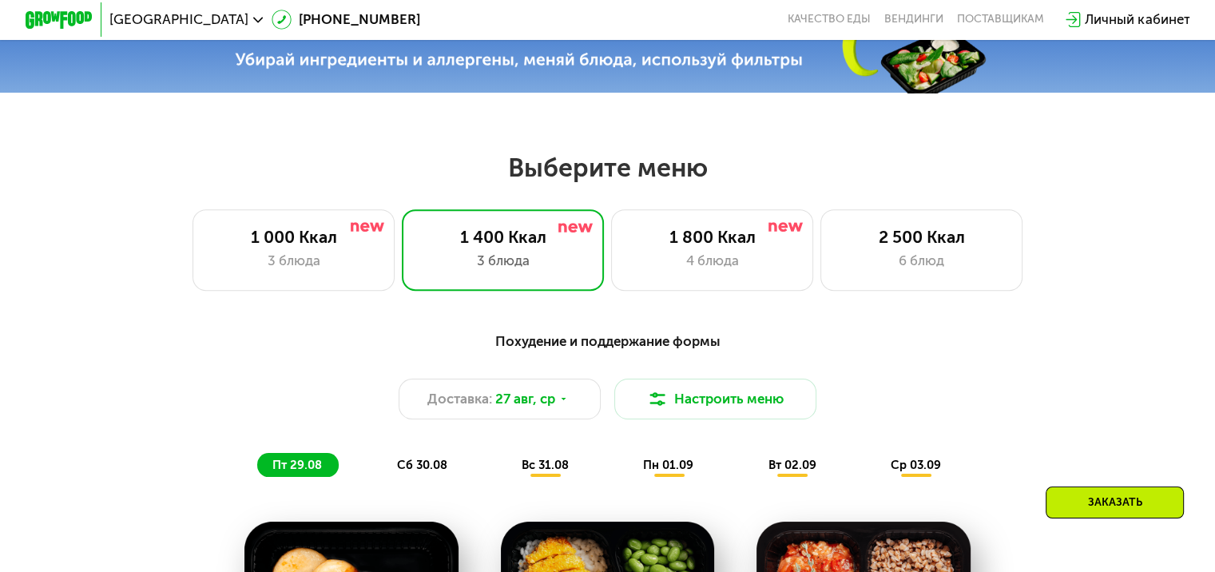
scroll to position [558, 0]
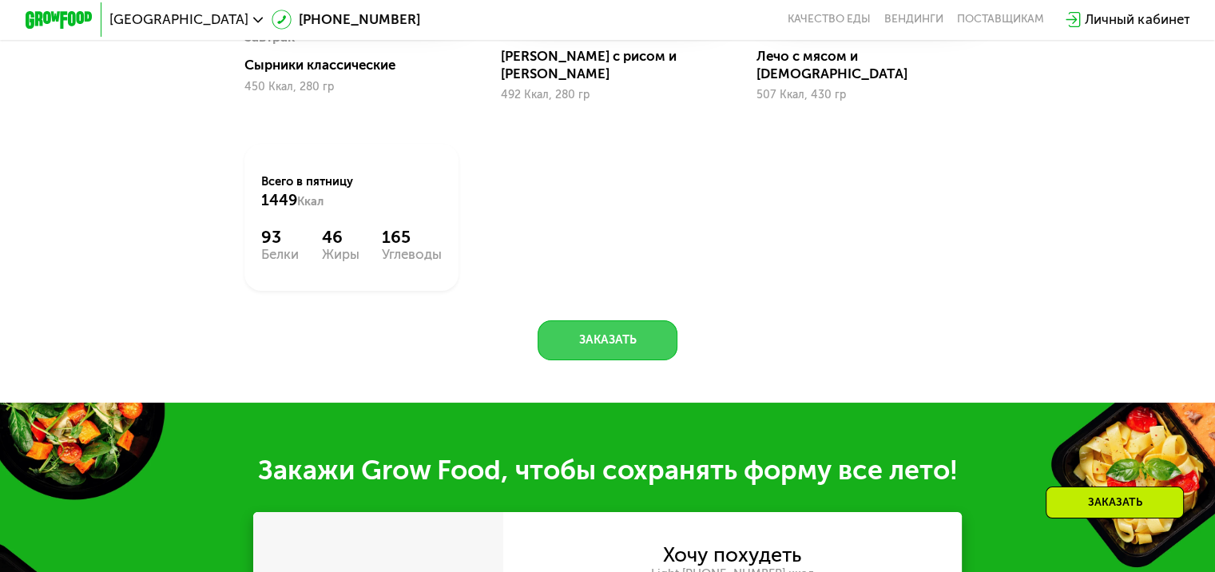
click at [562, 320] on button "Заказать" at bounding box center [608, 340] width 140 height 41
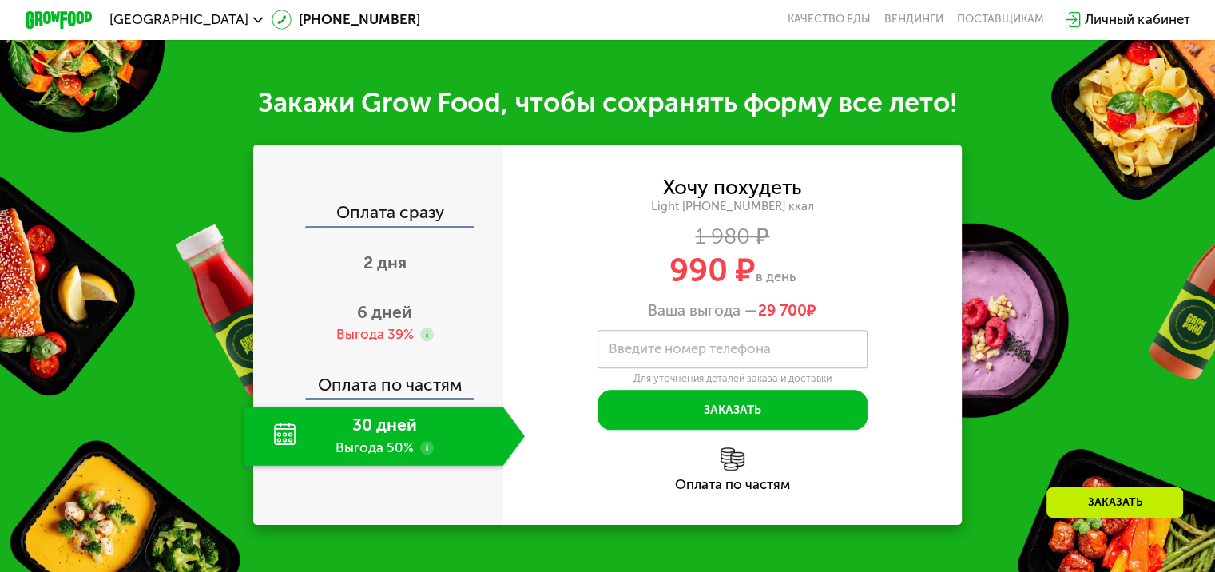
scroll to position [1677, 0]
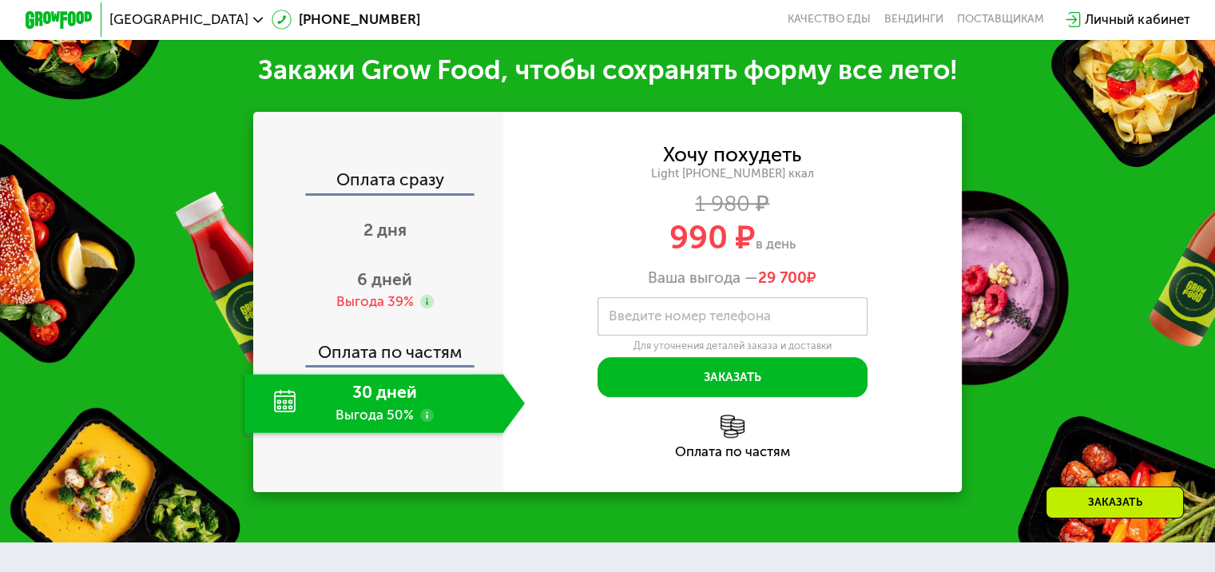
click at [419, 189] on div "Оплата сразу" at bounding box center [379, 182] width 248 height 22
click at [393, 238] on span "2 дня" at bounding box center [384, 230] width 43 height 20
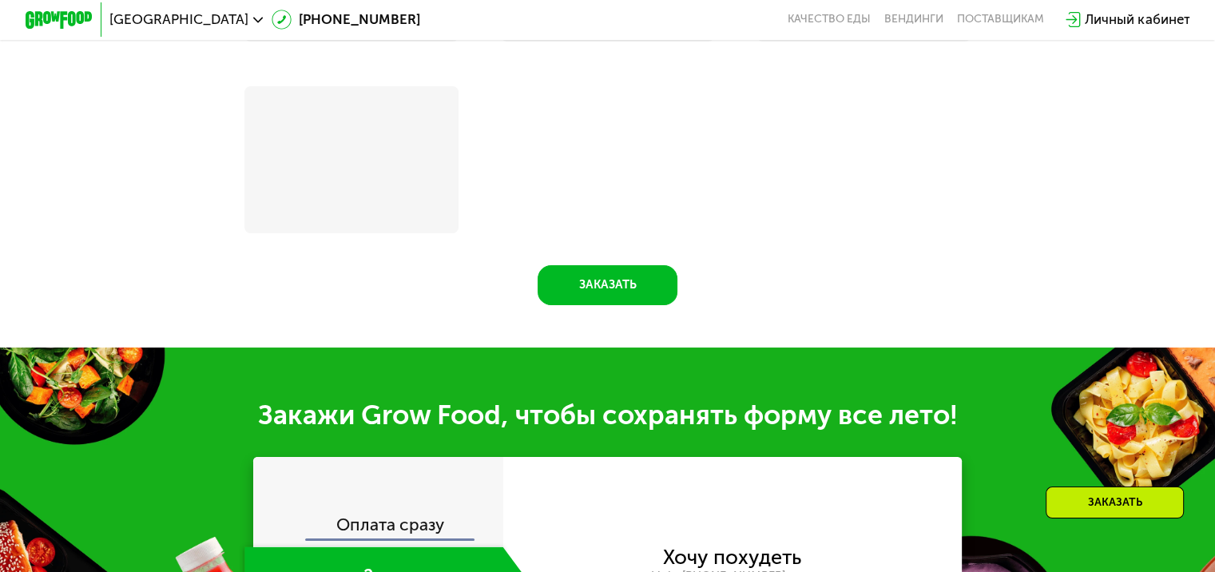
scroll to position [2045, 0]
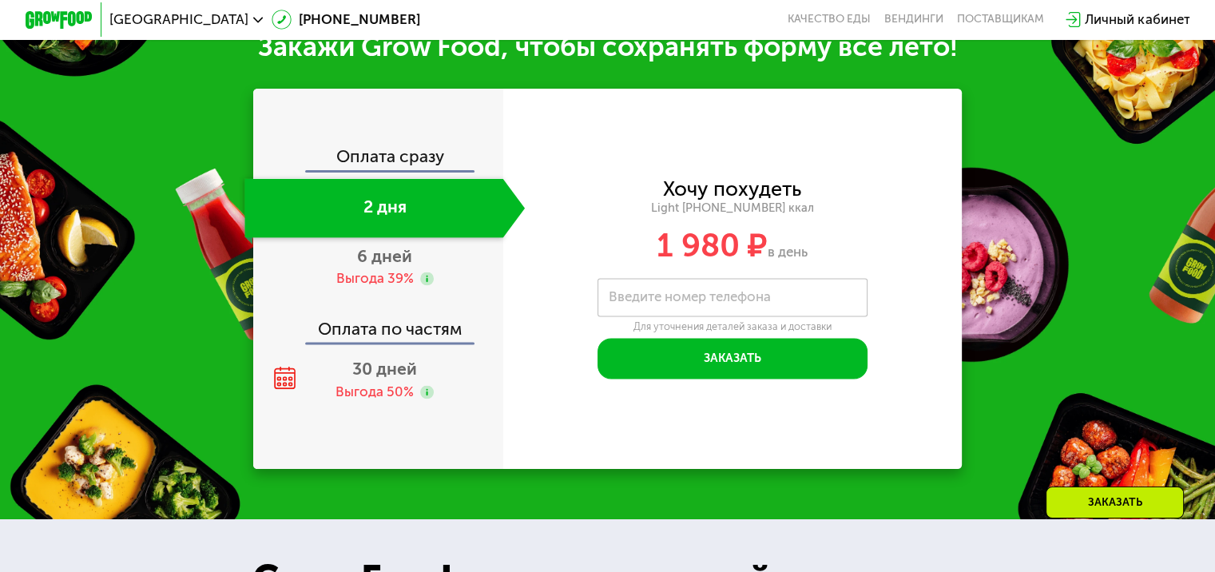
click at [412, 169] on div "Оплата сразу" at bounding box center [379, 159] width 248 height 22
click at [409, 163] on div "Оплата сразу 2 дня 6 дней Выгода 39% Оплата по частям 30 дней Выгода 50%" at bounding box center [378, 278] width 250 height 379
click at [409, 169] on div "Оплата сразу" at bounding box center [379, 159] width 248 height 22
click at [393, 266] on span "6 дней" at bounding box center [384, 256] width 55 height 20
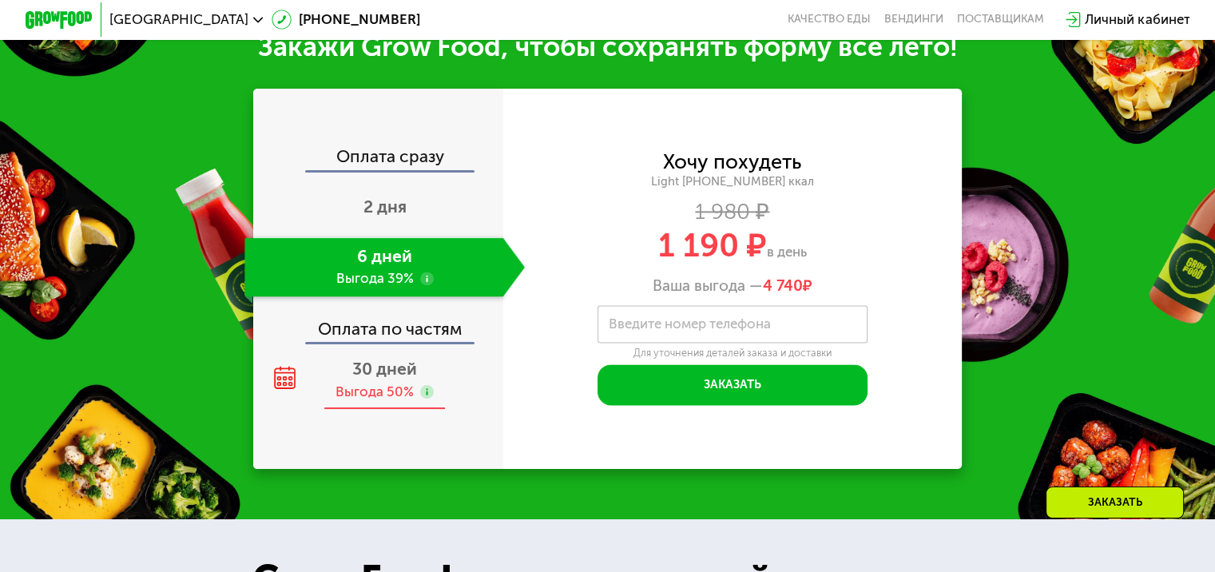
click at [393, 379] on span "30 дней" at bounding box center [384, 369] width 65 height 20
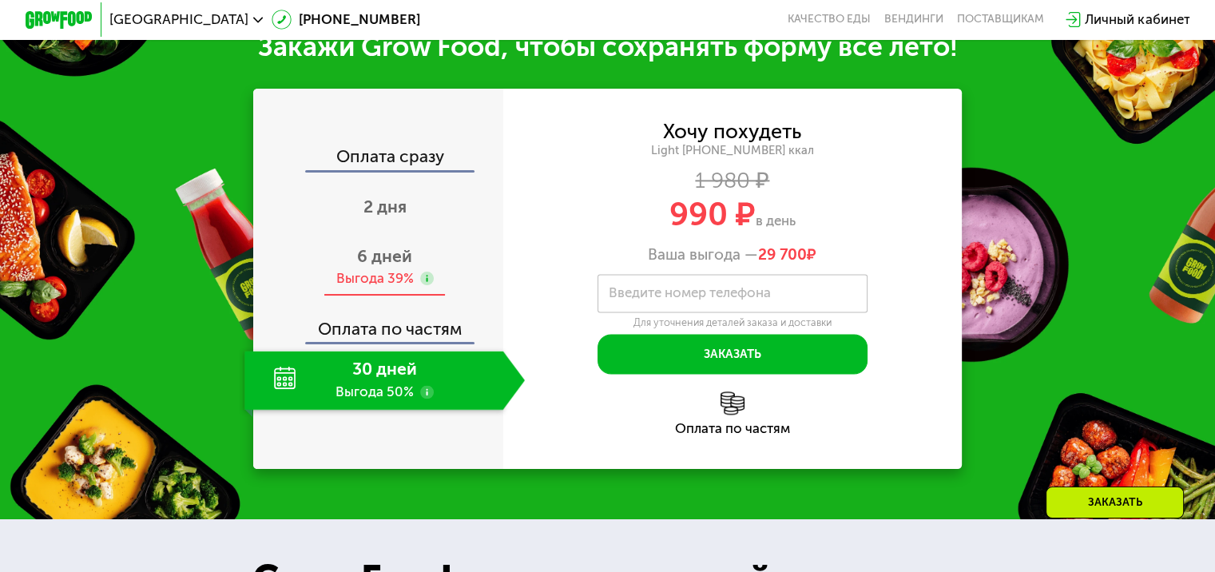
click at [390, 288] on div "Выгода 39%" at bounding box center [373, 278] width 77 height 18
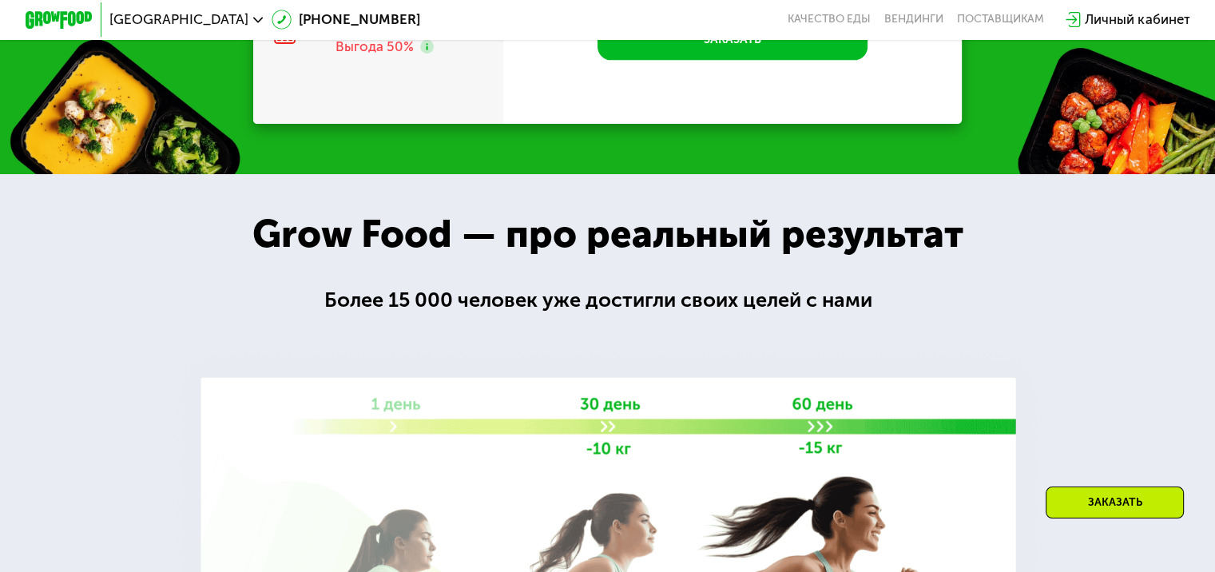
scroll to position [1677, 0]
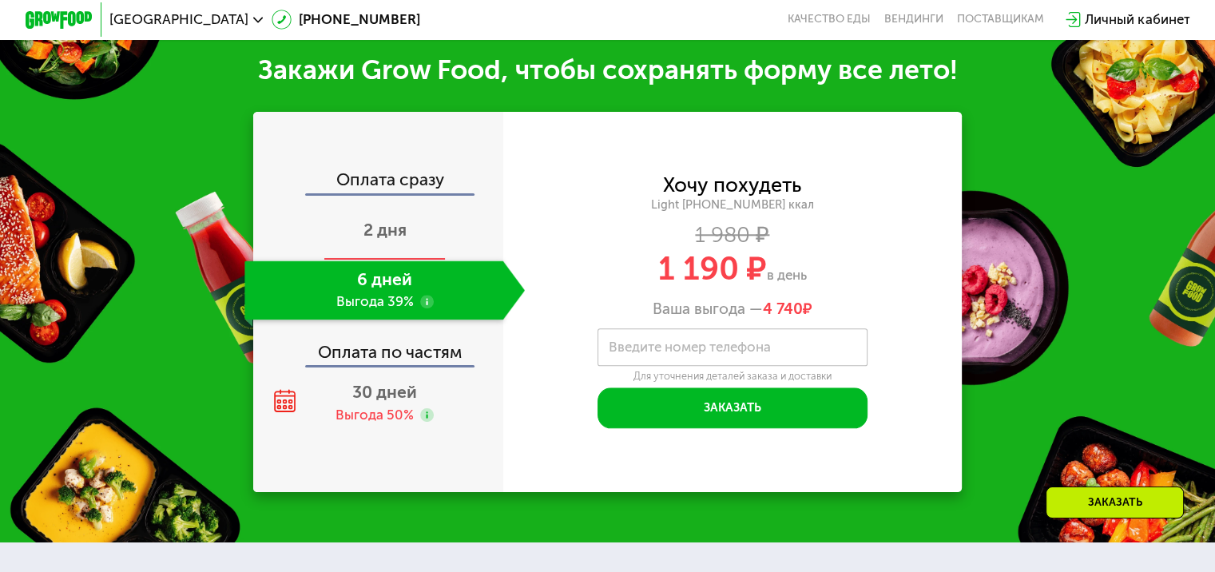
click at [391, 248] on div "2 дня" at bounding box center [384, 230] width 280 height 59
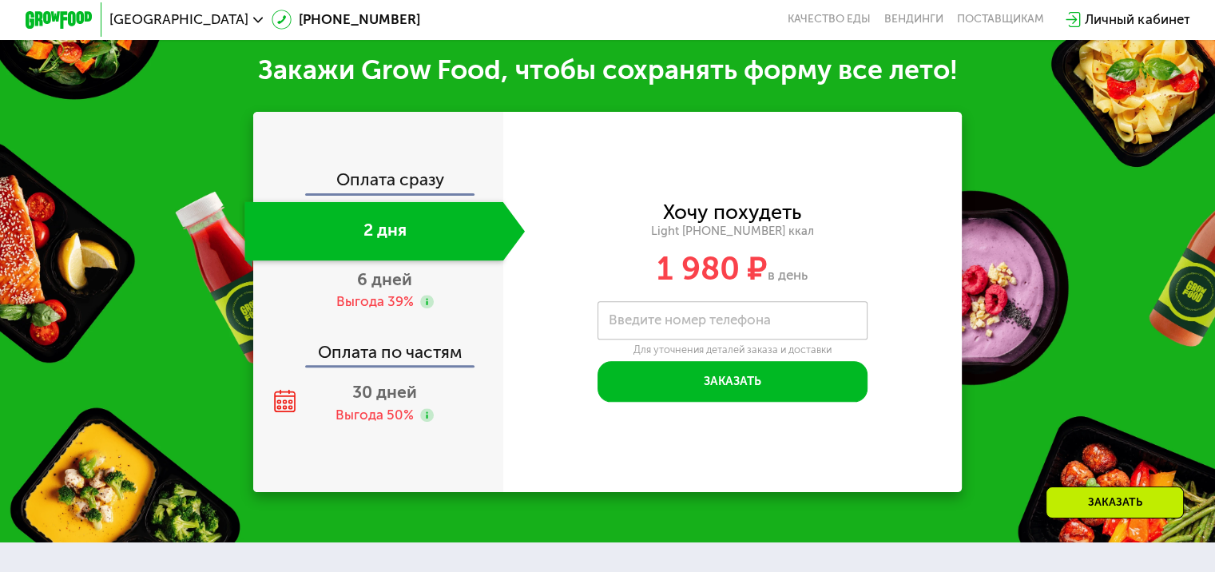
click at [373, 446] on div "Оплата сразу 2 дня 6 дней Выгода 39% Оплата по частям 30 дней Выгода 50%" at bounding box center [378, 301] width 250 height 379
click at [391, 421] on div "Выгода 50%" at bounding box center [374, 415] width 78 height 18
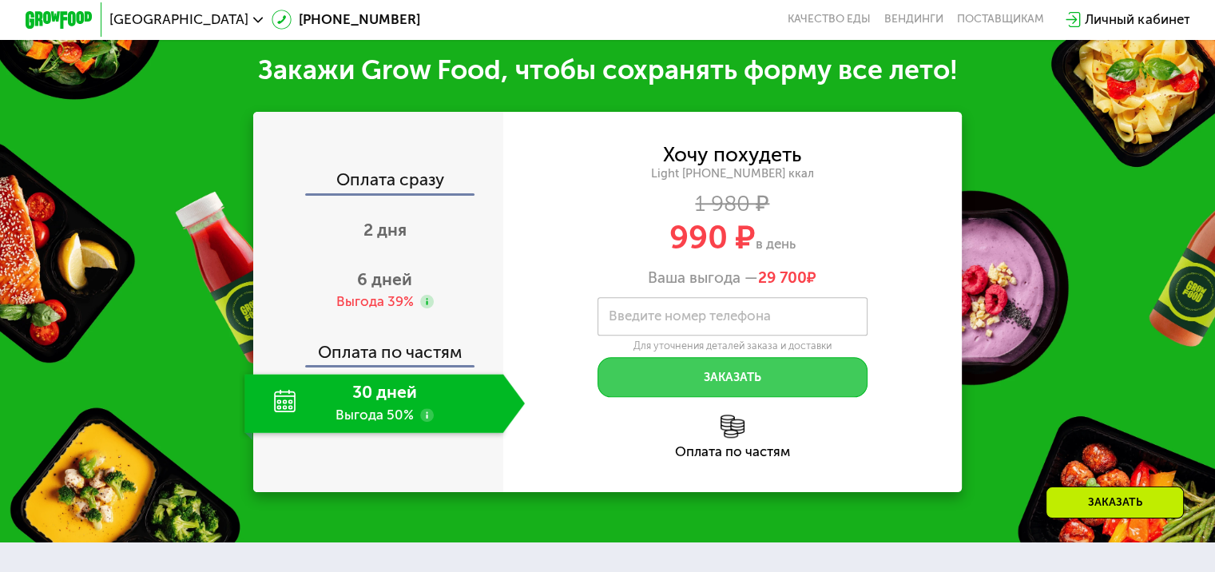
click at [736, 383] on button "Заказать" at bounding box center [732, 377] width 270 height 41
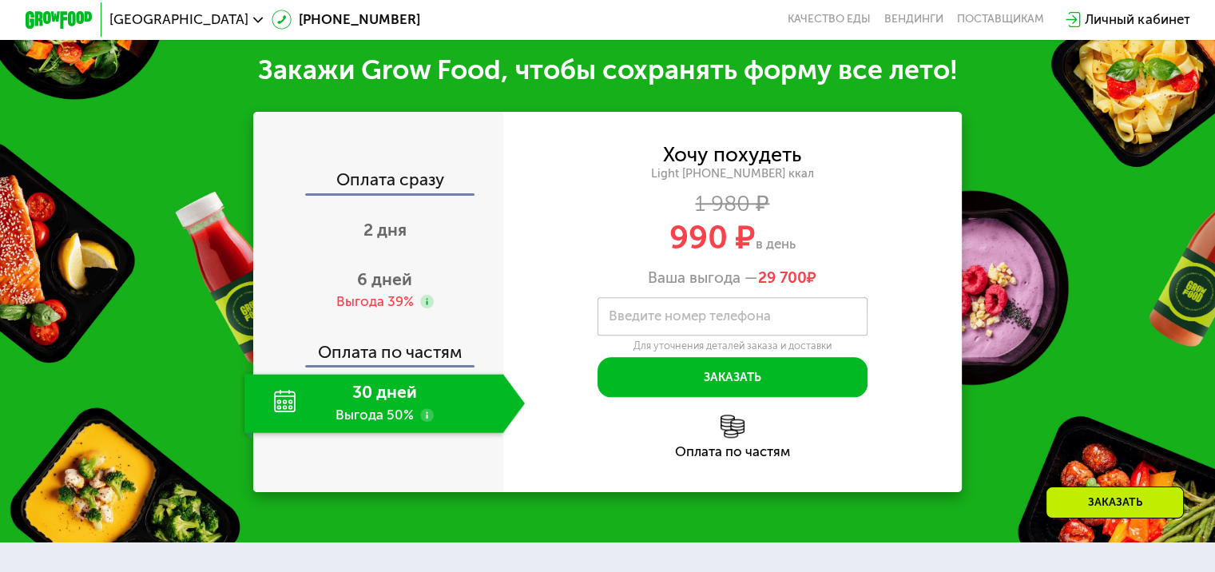
click at [716, 314] on label "Введите номер телефона" at bounding box center [690, 316] width 162 height 10
click at [716, 314] on input "Введите номер телефона" at bounding box center [732, 316] width 270 height 38
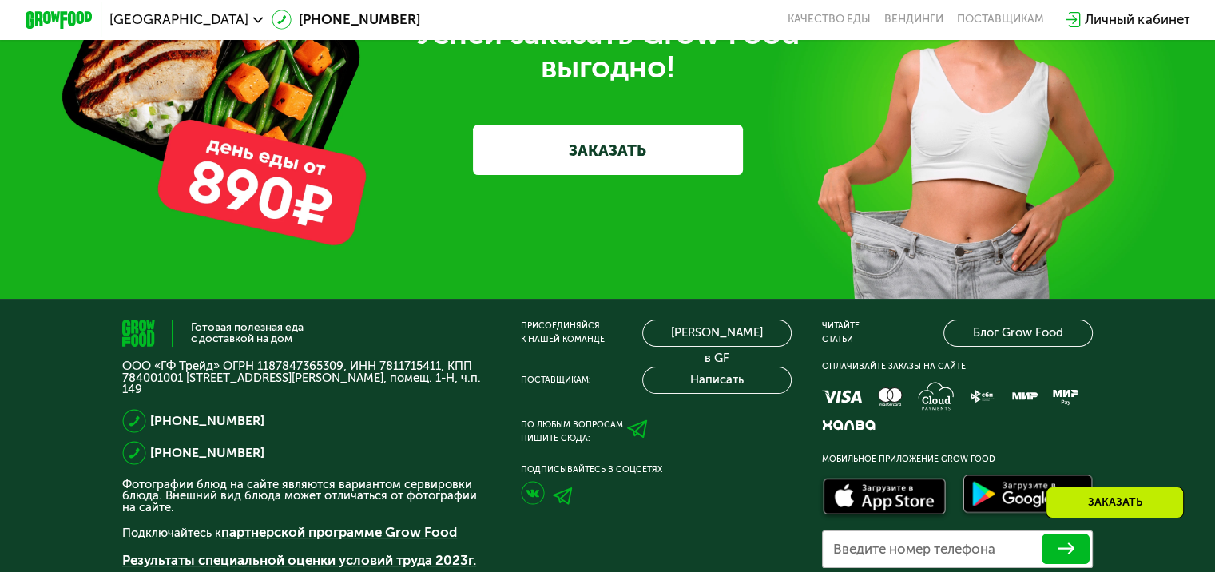
scroll to position [4892, 0]
